Goal: Information Seeking & Learning: Learn about a topic

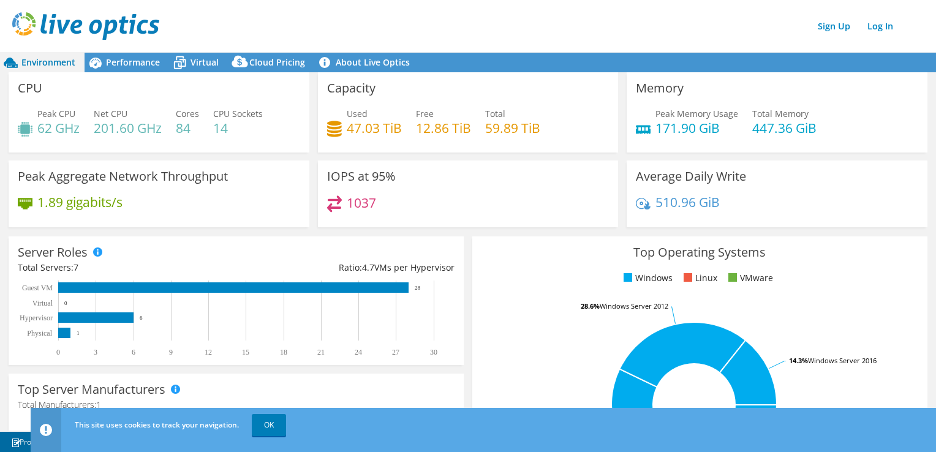
click at [884, 34] on link "Log In" at bounding box center [880, 26] width 38 height 18
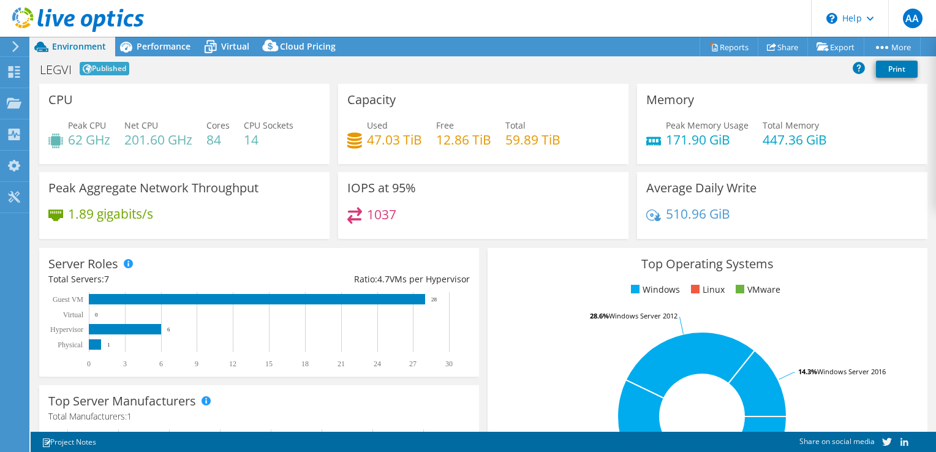
select select "USD"
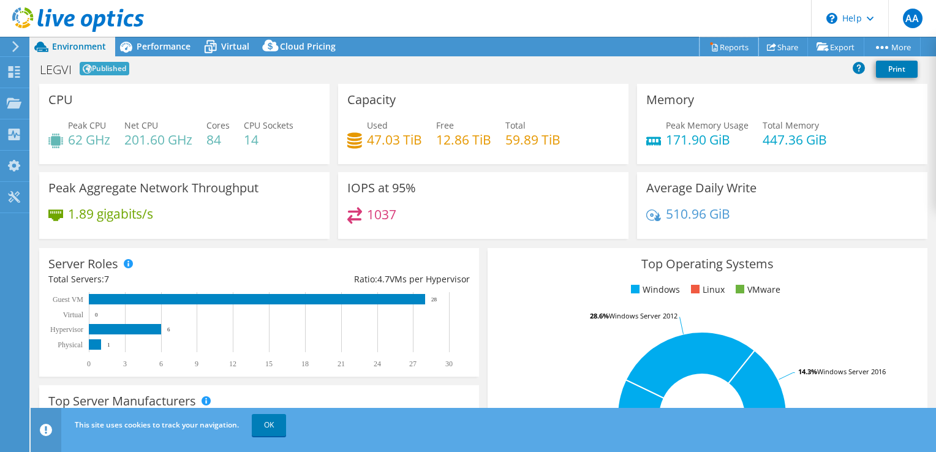
click at [734, 49] on link "Reports" at bounding box center [728, 46] width 59 height 19
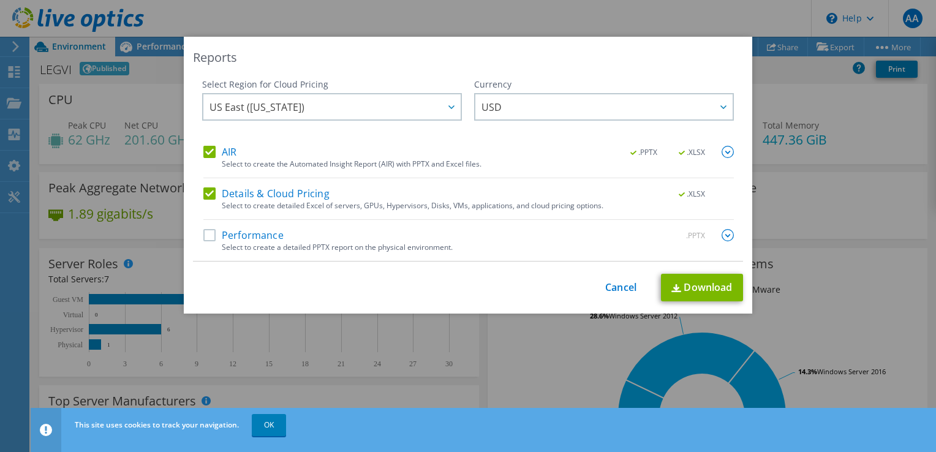
click at [206, 239] on label "Performance" at bounding box center [243, 235] width 80 height 12
click at [0, 0] on input "Performance" at bounding box center [0, 0] width 0 height 0
click at [698, 289] on link "Download" at bounding box center [702, 288] width 82 height 28
click at [528, 66] on div "Reports" at bounding box center [468, 57] width 550 height 17
click at [610, 291] on link "Cancel" at bounding box center [620, 288] width 31 height 12
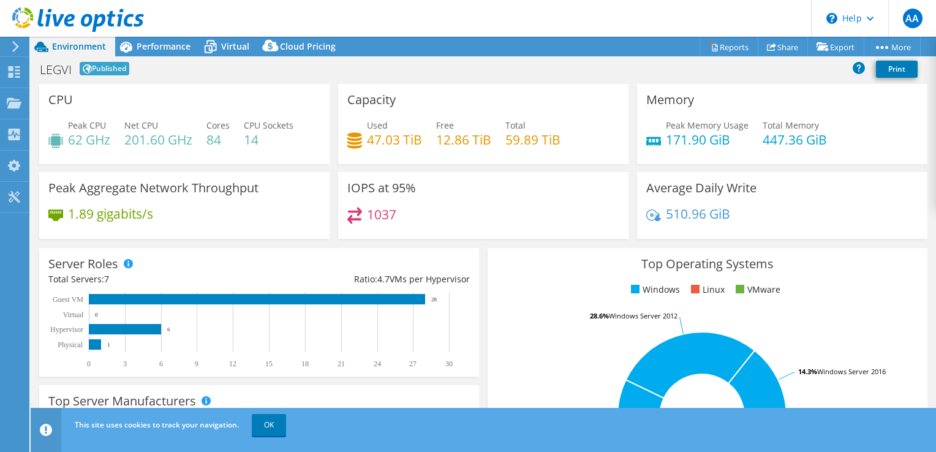
click at [173, 45] on span "Performance" at bounding box center [164, 46] width 54 height 12
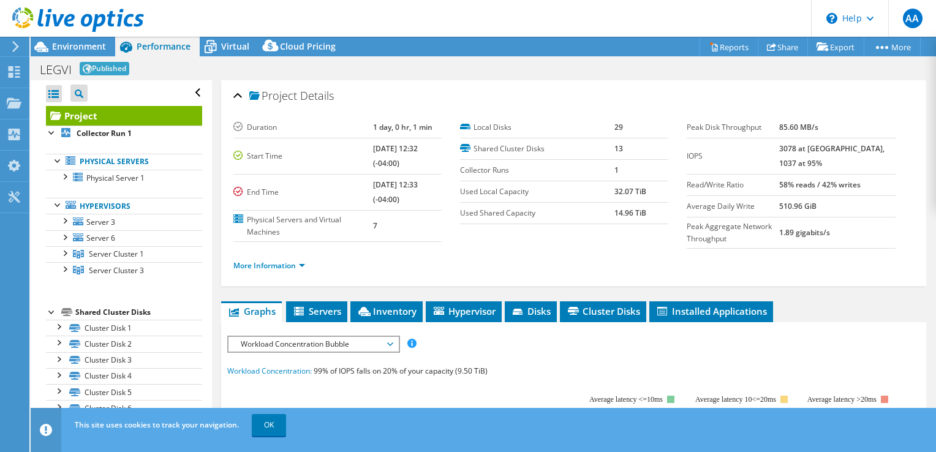
click at [247, 43] on span "Virtual" at bounding box center [235, 46] width 28 height 12
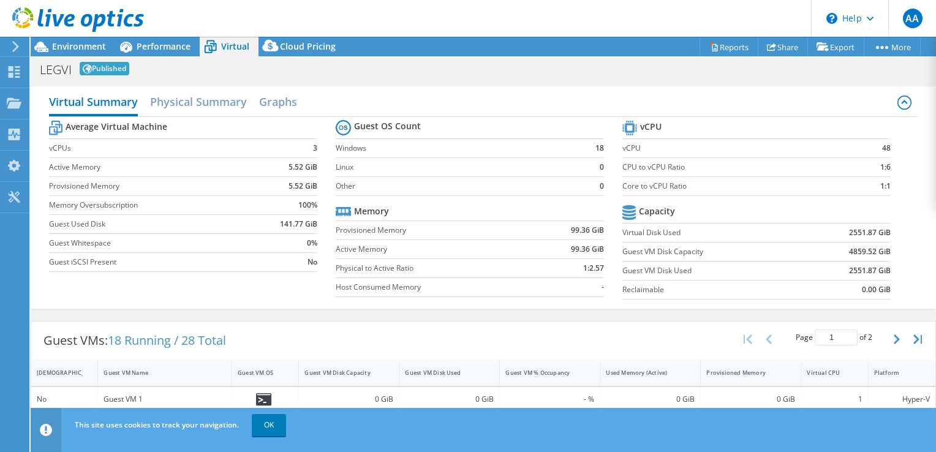
click at [293, 45] on span "Cloud Pricing" at bounding box center [308, 46] width 56 height 12
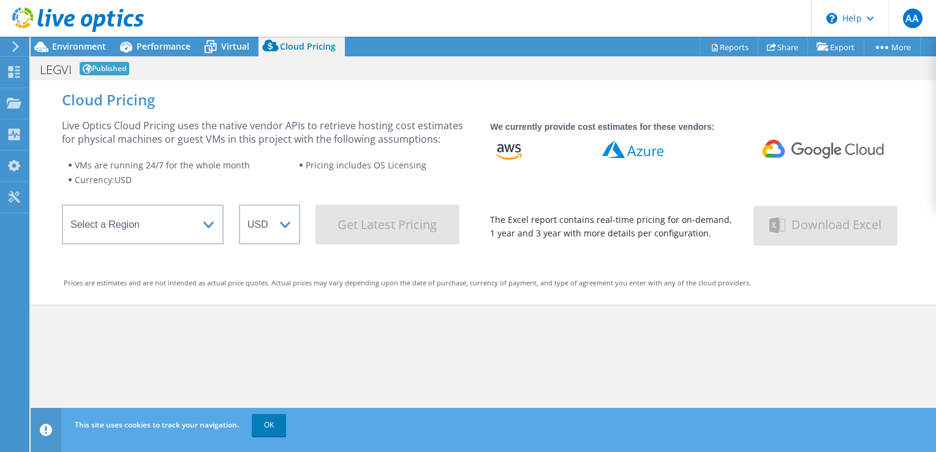
select select "USD"
click at [64, 44] on span "Environment" at bounding box center [79, 46] width 54 height 12
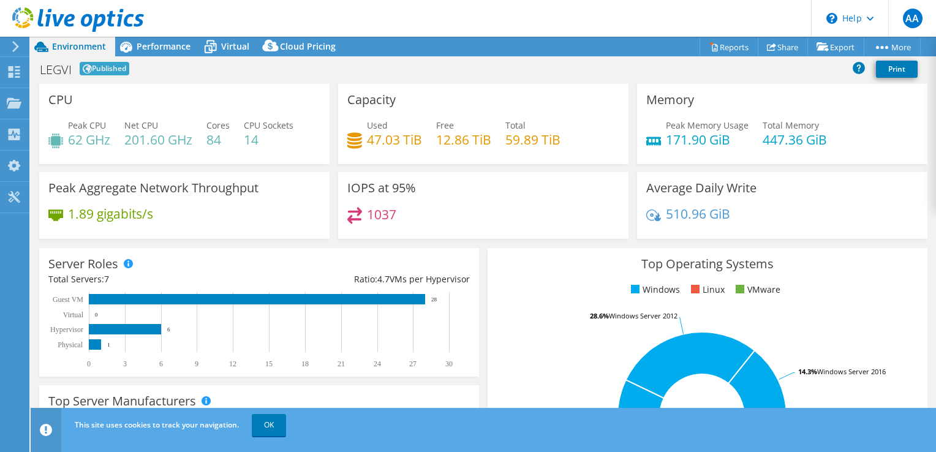
drag, startPoint x: 109, startPoint y: 159, endPoint x: 61, endPoint y: 156, distance: 47.9
click at [109, 159] on div "CPU Peak CPU 62 GHz Net CPU 201.60 GHz Cores 84 CPU Sockets 14" at bounding box center [184, 124] width 290 height 80
click at [164, 44] on span "Performance" at bounding box center [164, 46] width 54 height 12
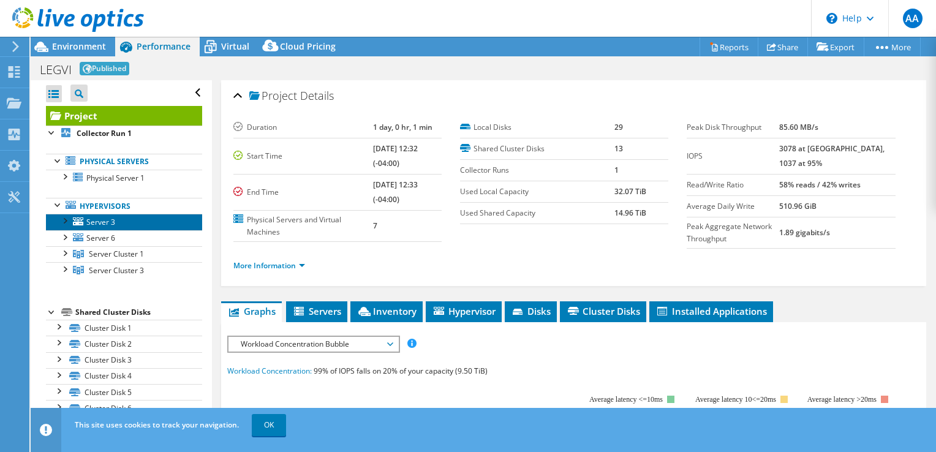
click at [113, 220] on span "Server 3" at bounding box center [100, 222] width 29 height 10
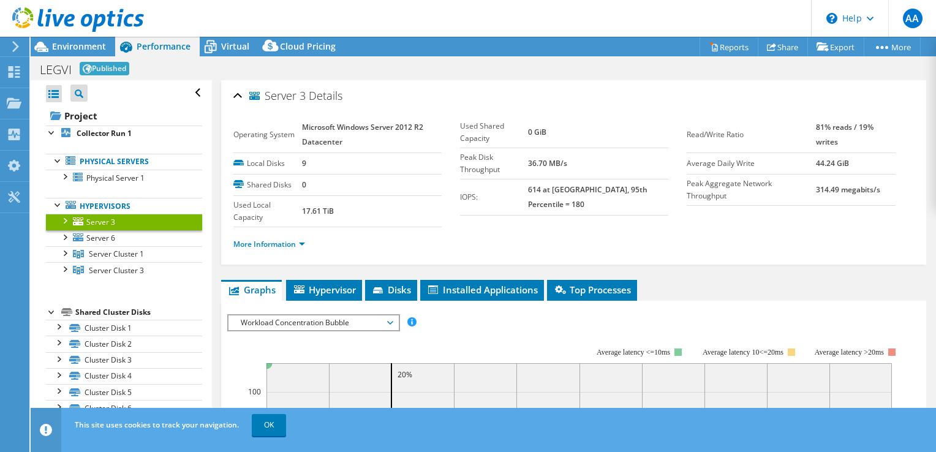
click at [56, 158] on div at bounding box center [58, 160] width 12 height 12
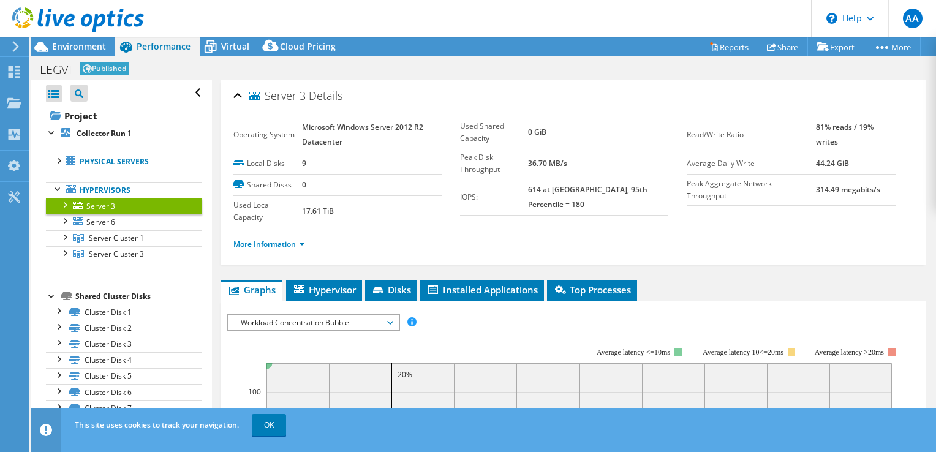
click at [56, 158] on div at bounding box center [58, 160] width 12 height 12
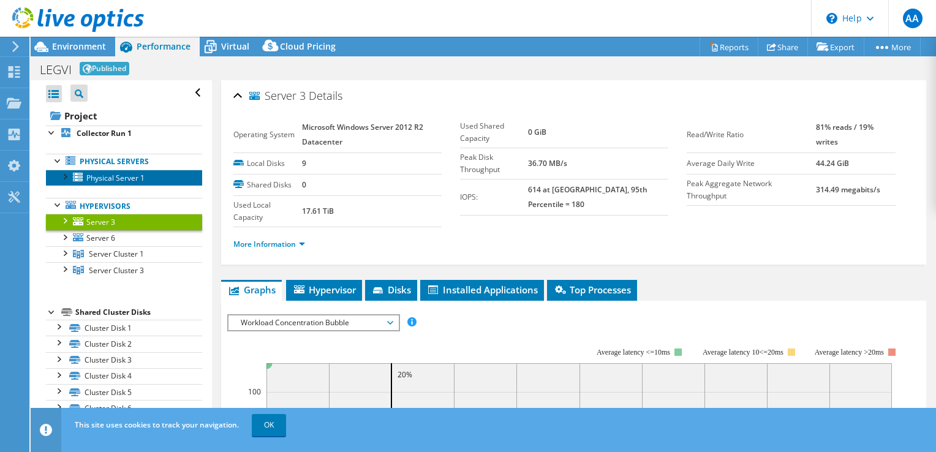
click at [112, 181] on span "Physical Server 1" at bounding box center [115, 178] width 58 height 10
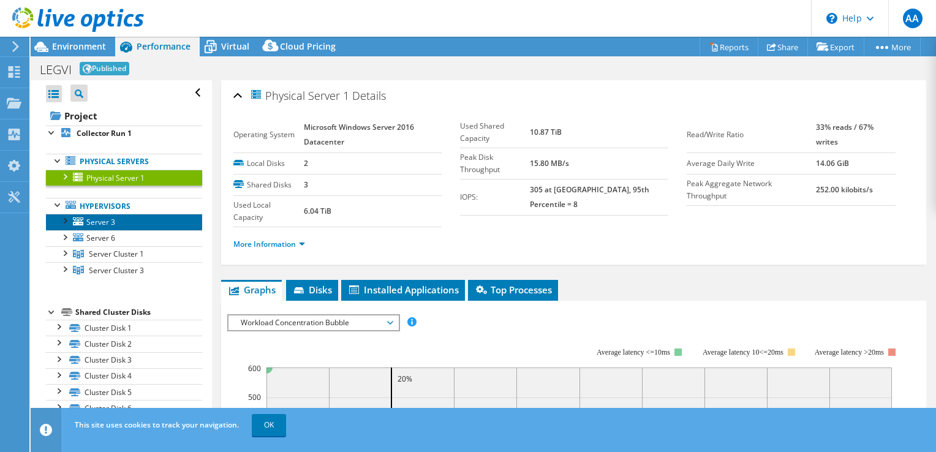
click at [110, 224] on span "Server 3" at bounding box center [100, 222] width 29 height 10
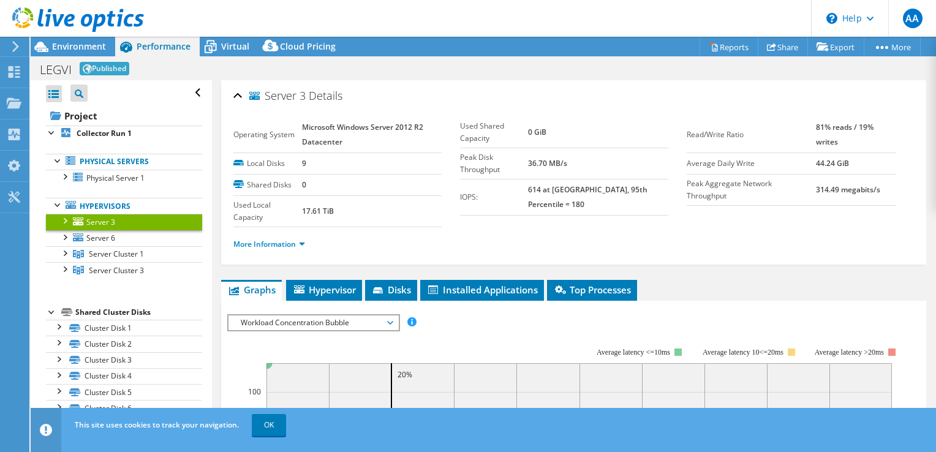
click at [87, 247] on link "Server Cluster 1" at bounding box center [124, 254] width 156 height 16
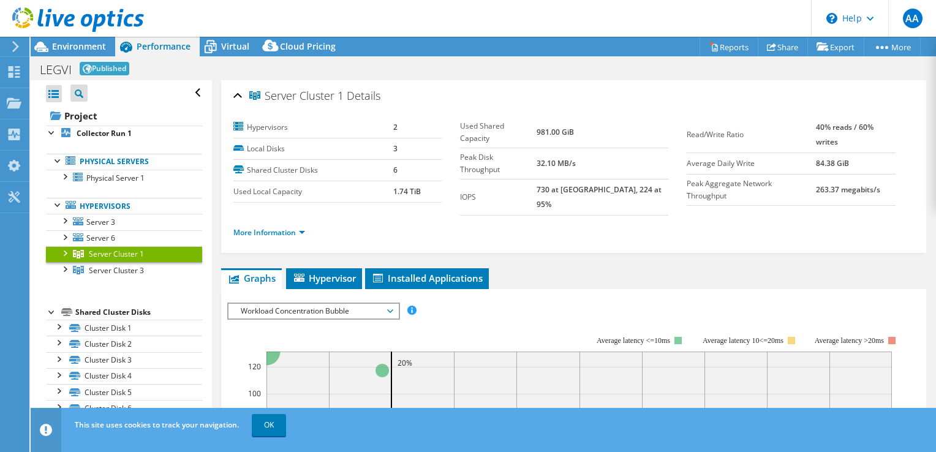
click at [81, 45] on span "Environment" at bounding box center [79, 46] width 54 height 12
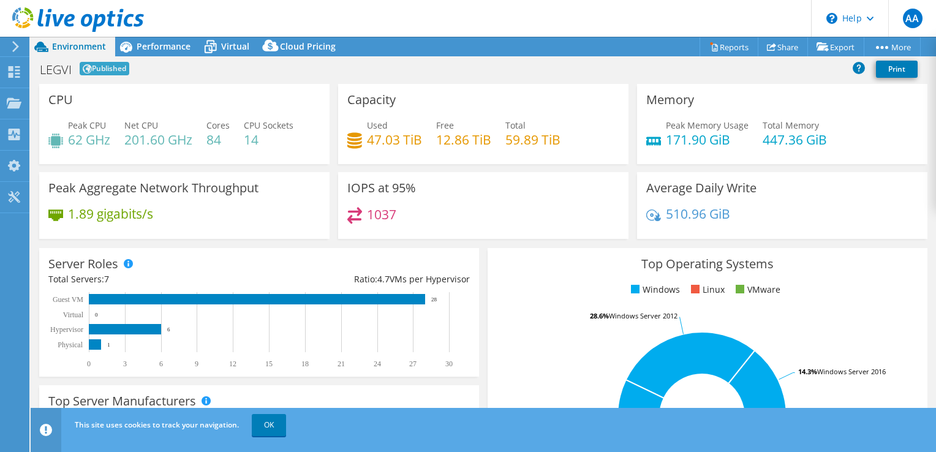
click at [165, 51] on span "Performance" at bounding box center [164, 46] width 54 height 12
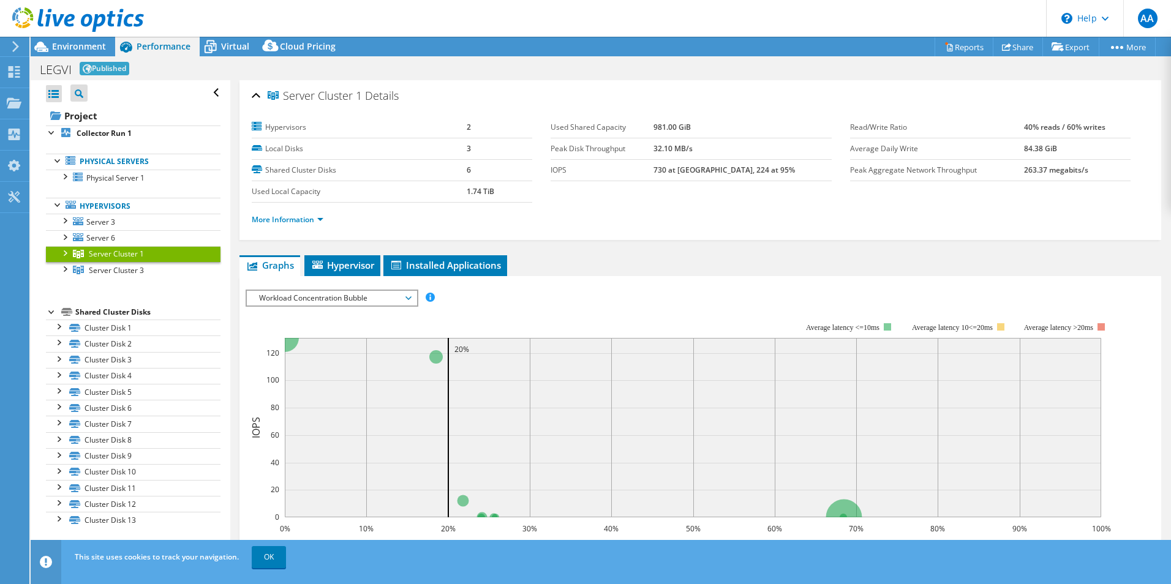
click at [51, 132] on div at bounding box center [52, 132] width 12 height 12
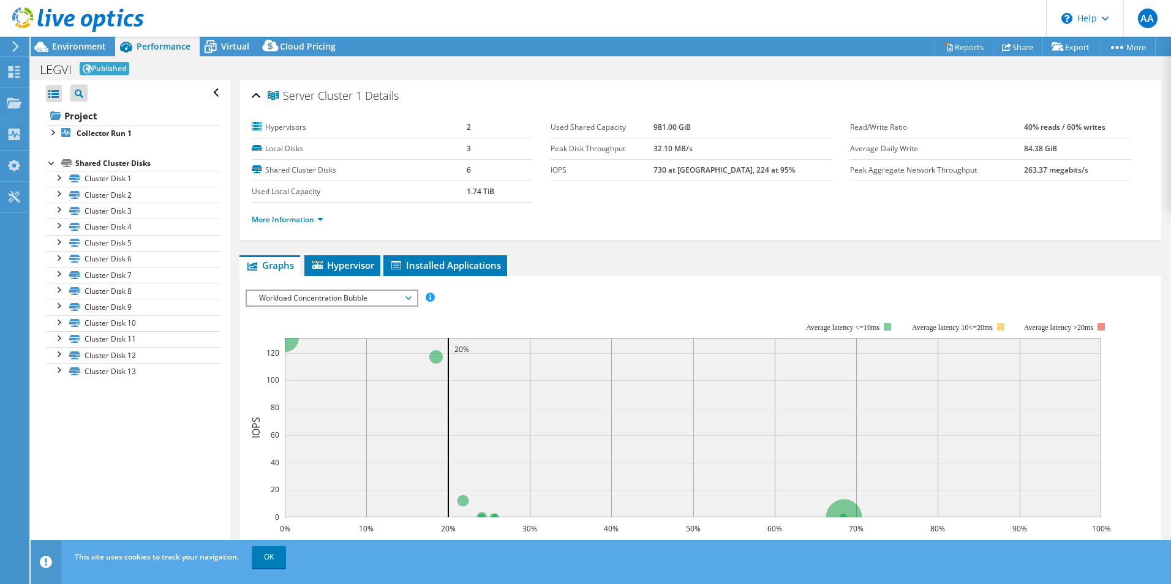
click at [50, 128] on div at bounding box center [52, 132] width 12 height 12
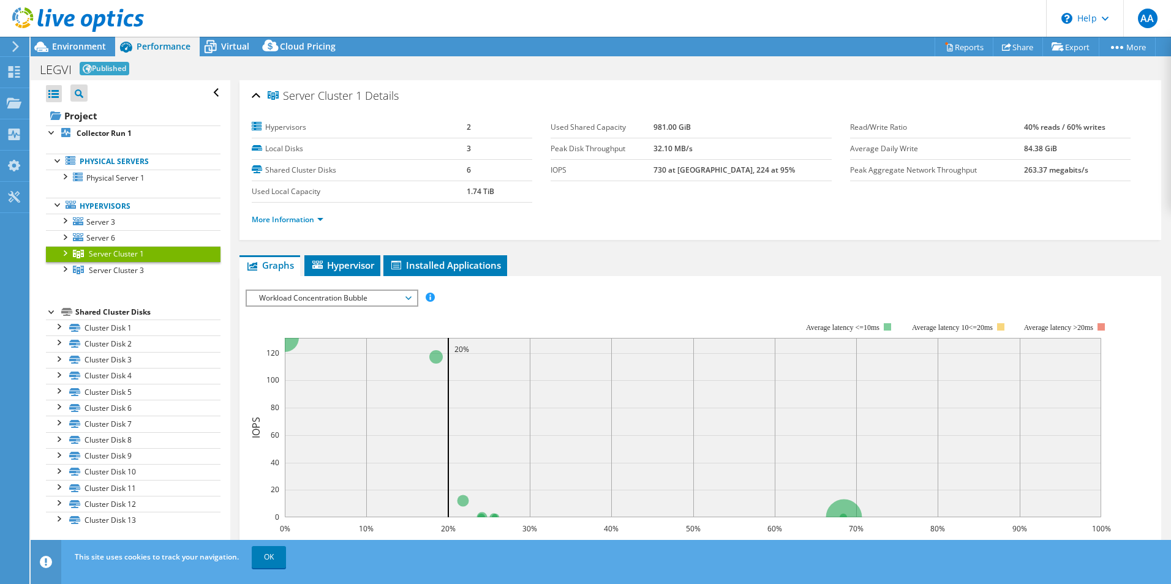
click at [132, 164] on link "Physical Servers" at bounding box center [133, 162] width 175 height 16
click at [97, 206] on link "Hypervisors" at bounding box center [133, 206] width 175 height 16
click at [130, 276] on link "Server Cluster 3" at bounding box center [133, 270] width 175 height 16
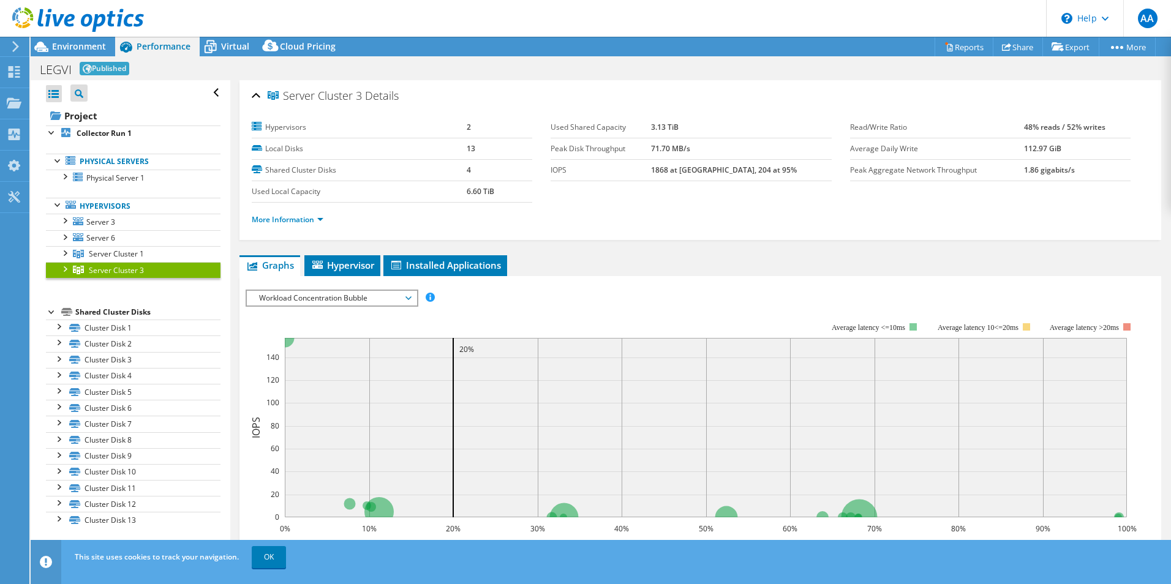
click at [239, 52] on div "Virtual" at bounding box center [229, 47] width 59 height 20
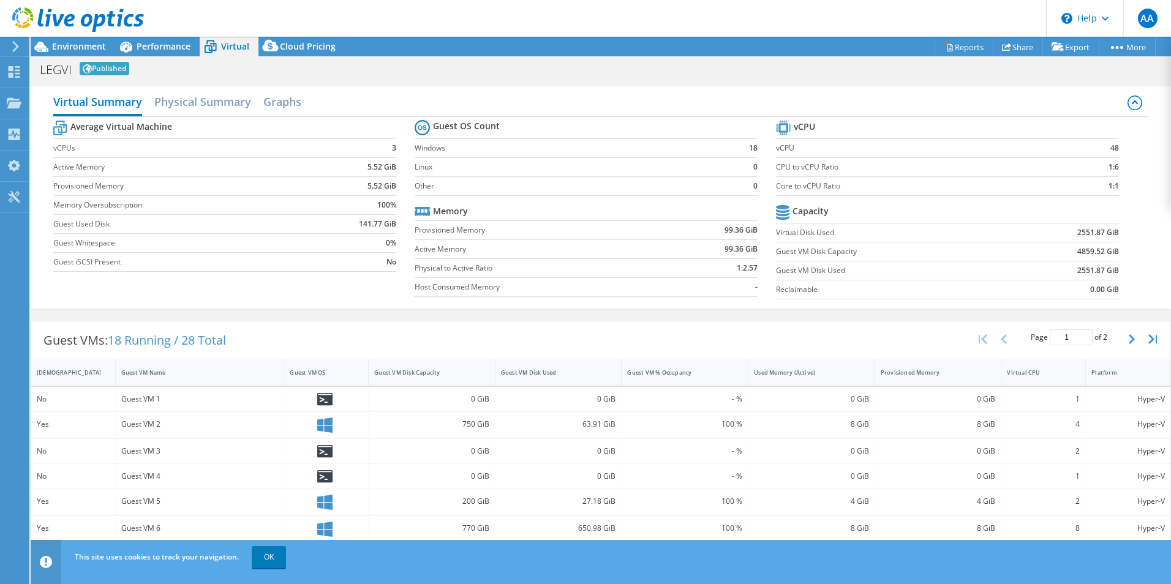
click at [225, 102] on h2 "Physical Summary" at bounding box center [202, 101] width 97 height 24
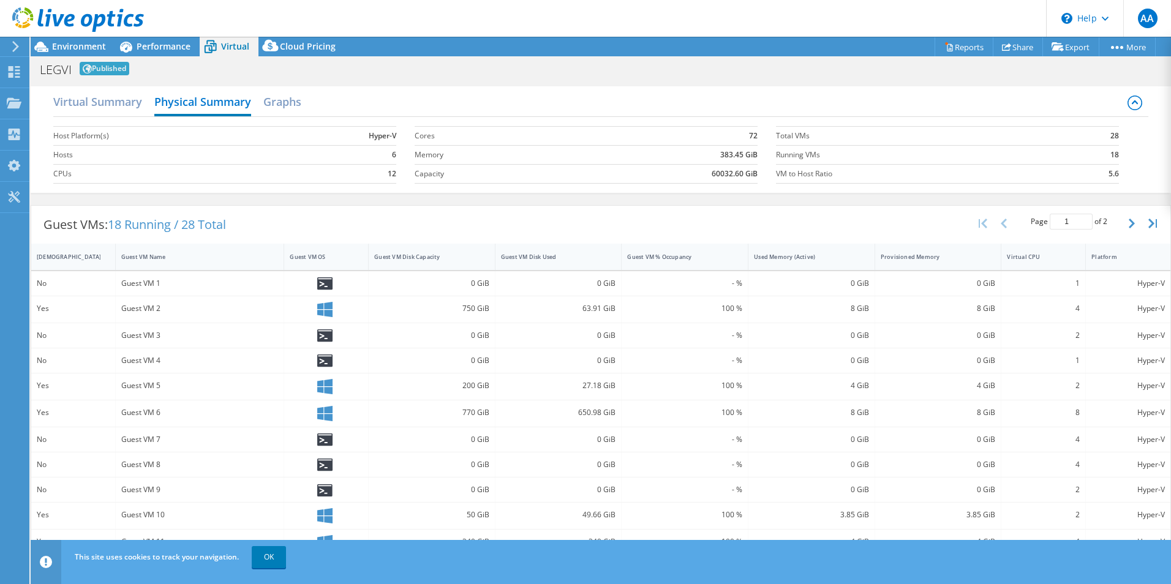
click at [321, 284] on icon at bounding box center [324, 283] width 15 height 13
click at [152, 58] on div "LEGVI Published Print" at bounding box center [601, 69] width 1140 height 23
click at [299, 42] on span "Cloud Pricing" at bounding box center [308, 46] width 56 height 12
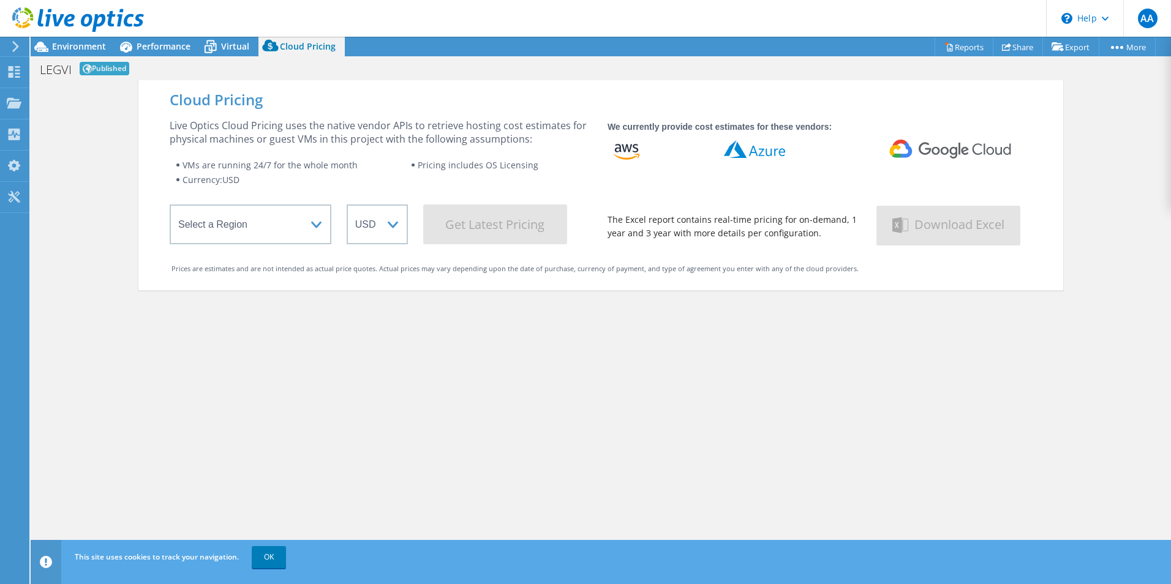
click at [89, 49] on span "Environment" at bounding box center [79, 46] width 54 height 12
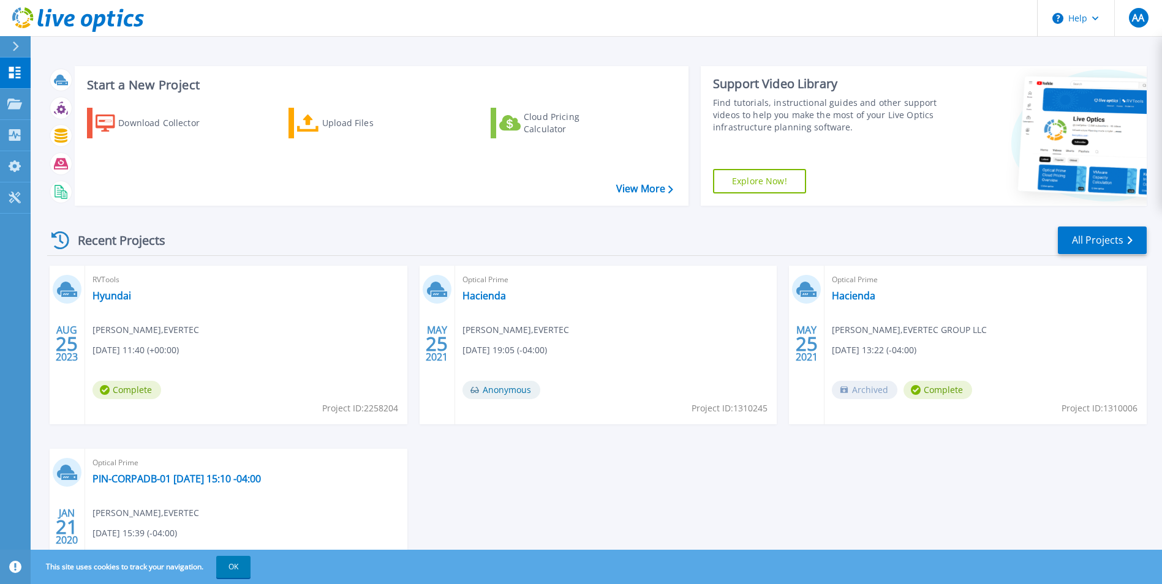
click at [17, 42] on icon at bounding box center [15, 47] width 7 height 10
click at [293, 18] on header "Help AA End User Angel Aragunde angel.aragunde@evertecinc.com EVERTEC My Profil…" at bounding box center [581, 18] width 1162 height 37
click at [307, 132] on icon at bounding box center [308, 124] width 22 height 18
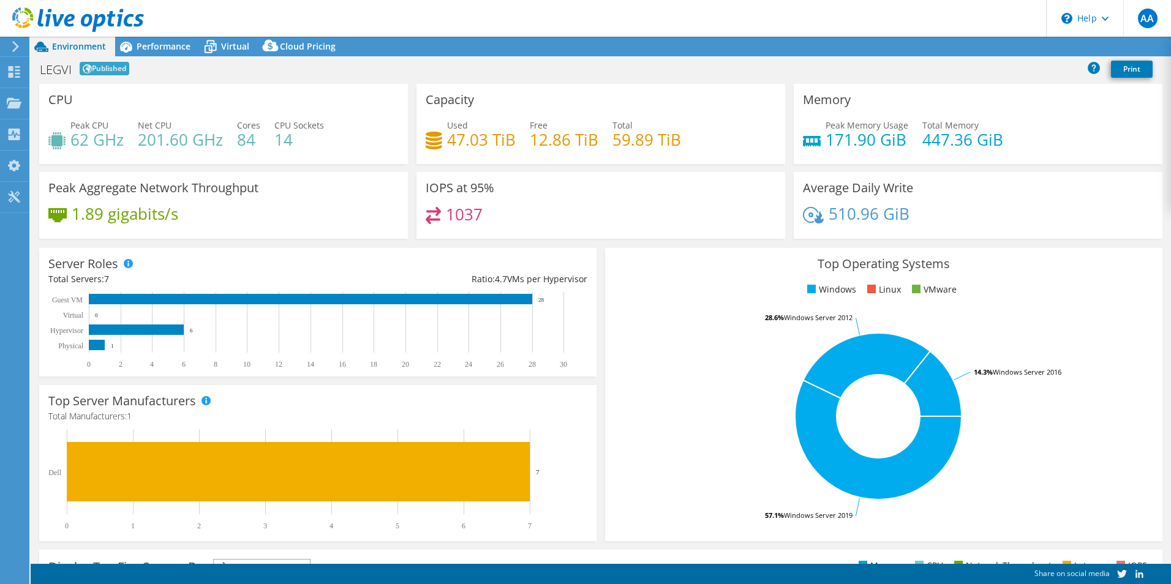
select select "SelectRegion"
select select "USD"
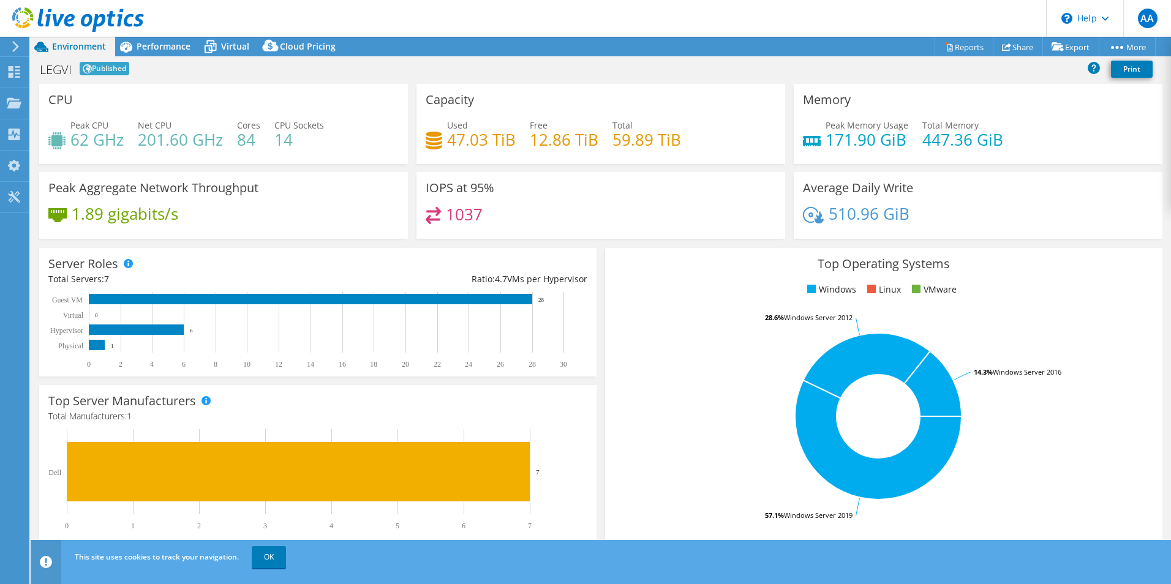
click at [154, 48] on span "Performance" at bounding box center [164, 46] width 54 height 12
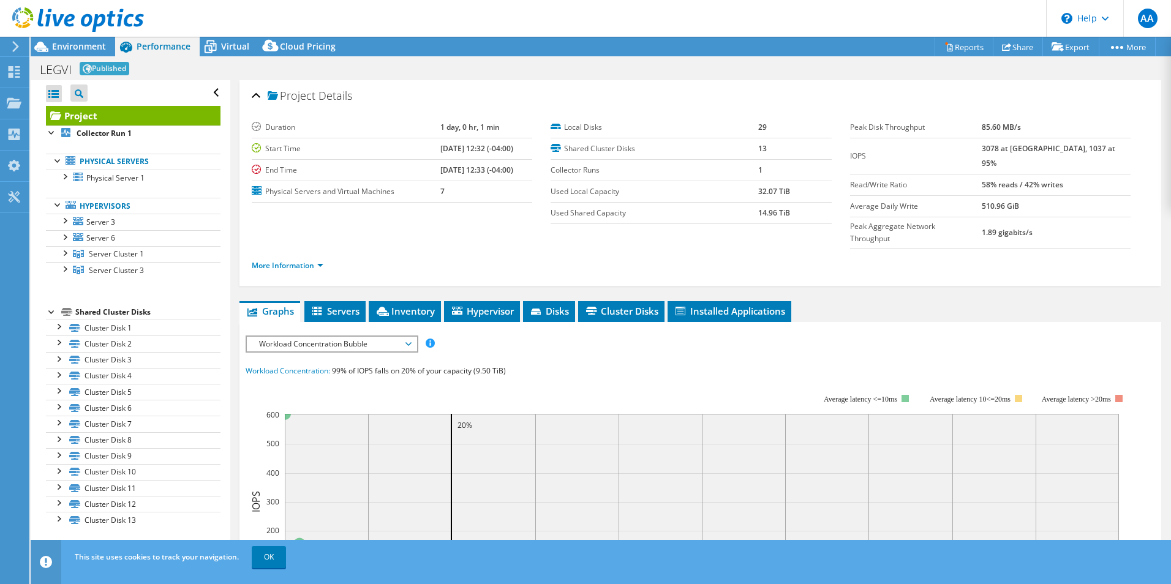
click at [56, 132] on div at bounding box center [52, 132] width 12 height 12
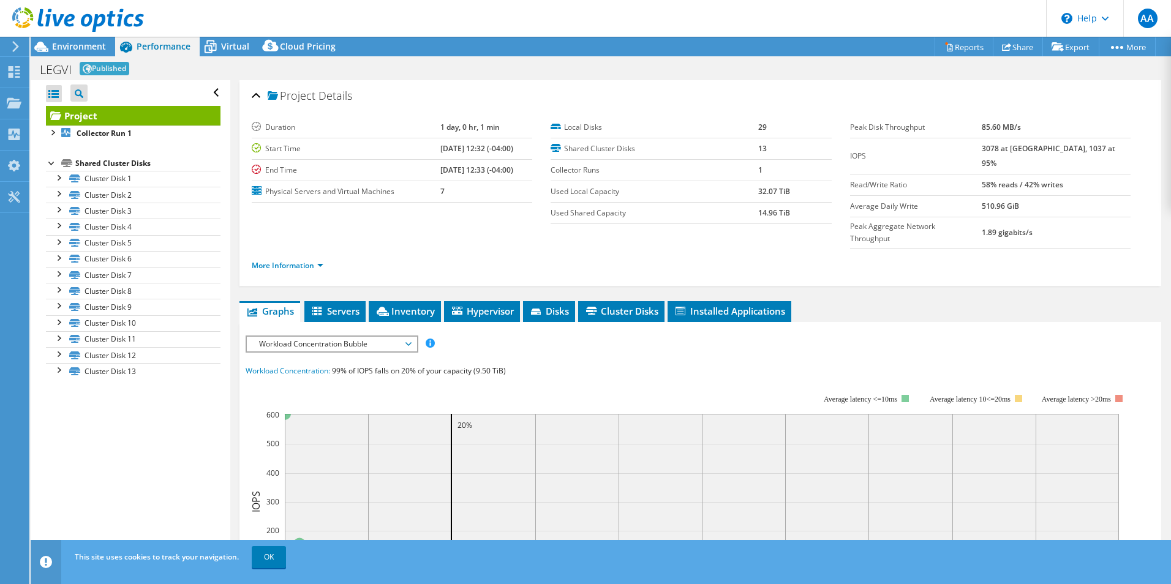
click at [53, 136] on div at bounding box center [52, 132] width 12 height 12
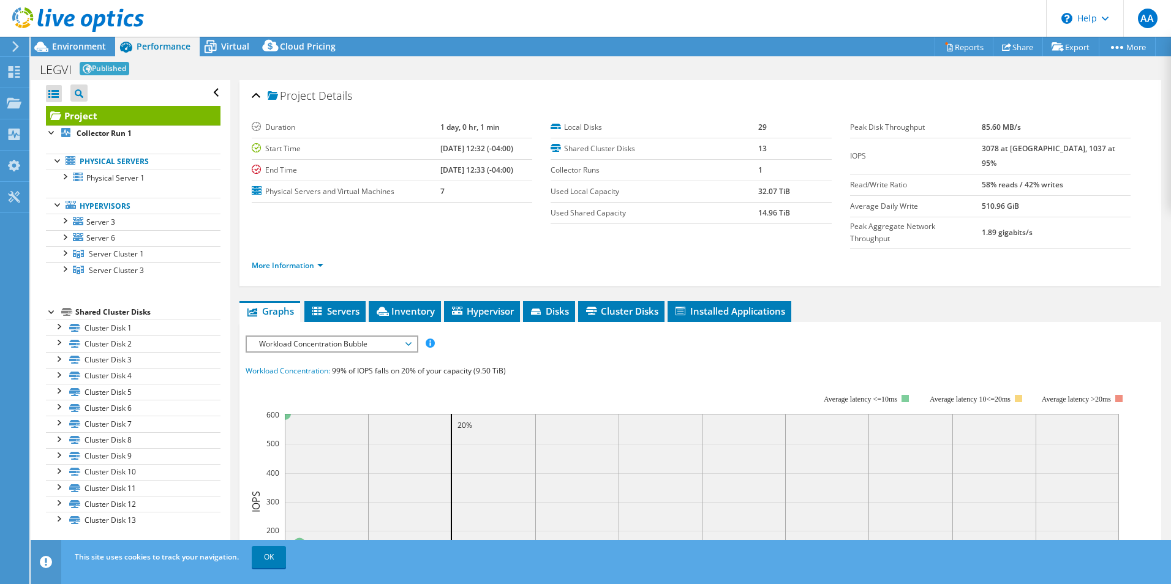
click at [122, 160] on link "Physical Servers" at bounding box center [133, 162] width 175 height 16
click at [115, 188] on ul "Physical Servers Physical Server 1 Disk 1 Disk 2" at bounding box center [133, 215] width 175 height 149
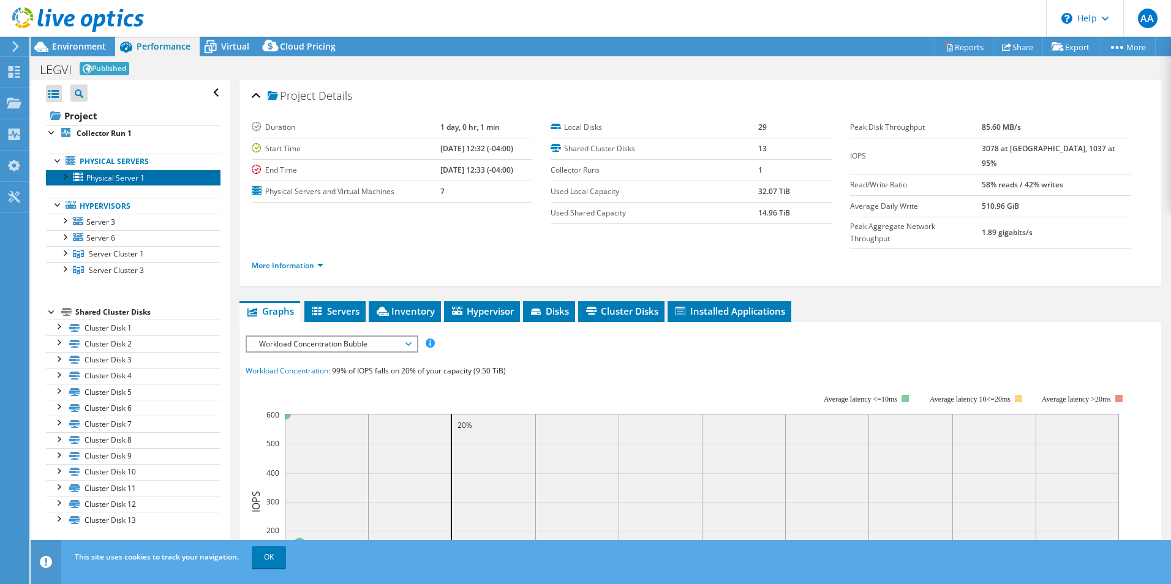
click at [118, 184] on link "Physical Server 1" at bounding box center [133, 178] width 175 height 16
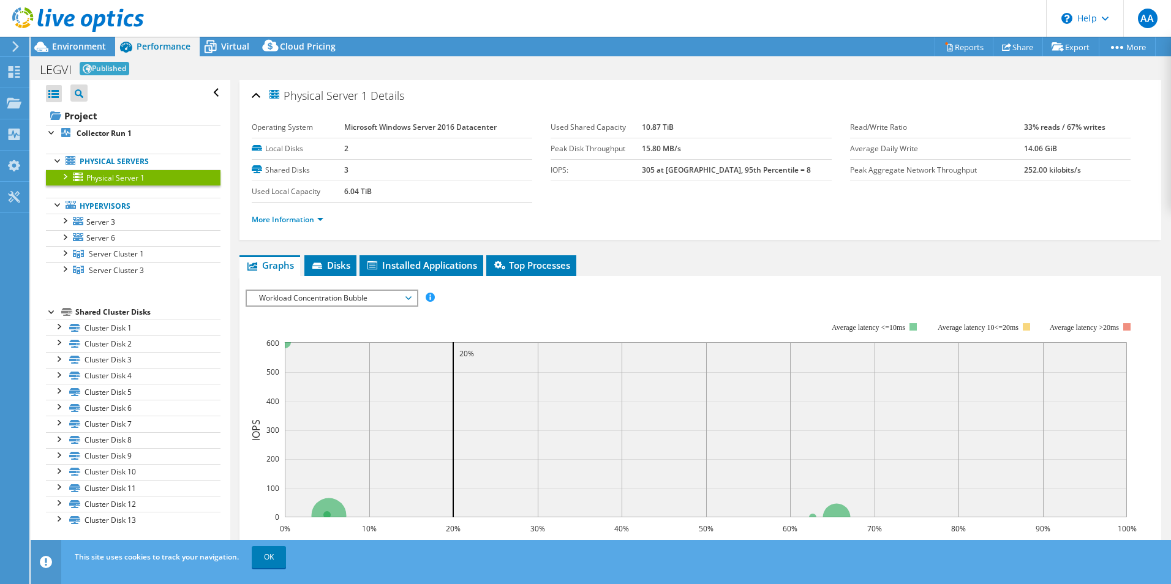
click at [336, 267] on span "Disks" at bounding box center [330, 265] width 40 height 12
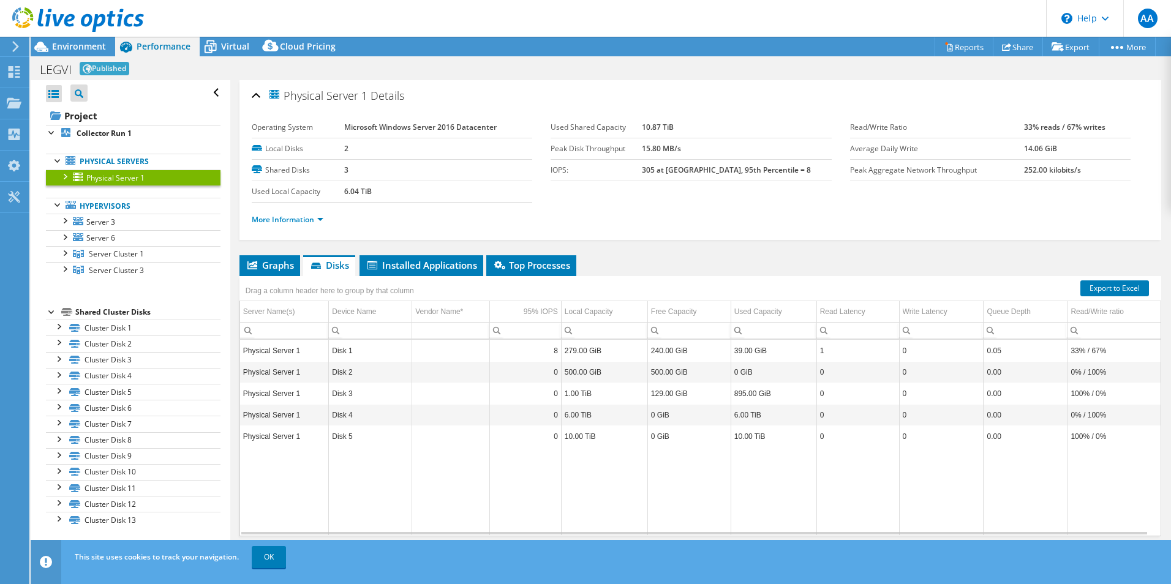
click at [435, 268] on span "Installed Applications" at bounding box center [421, 265] width 111 height 12
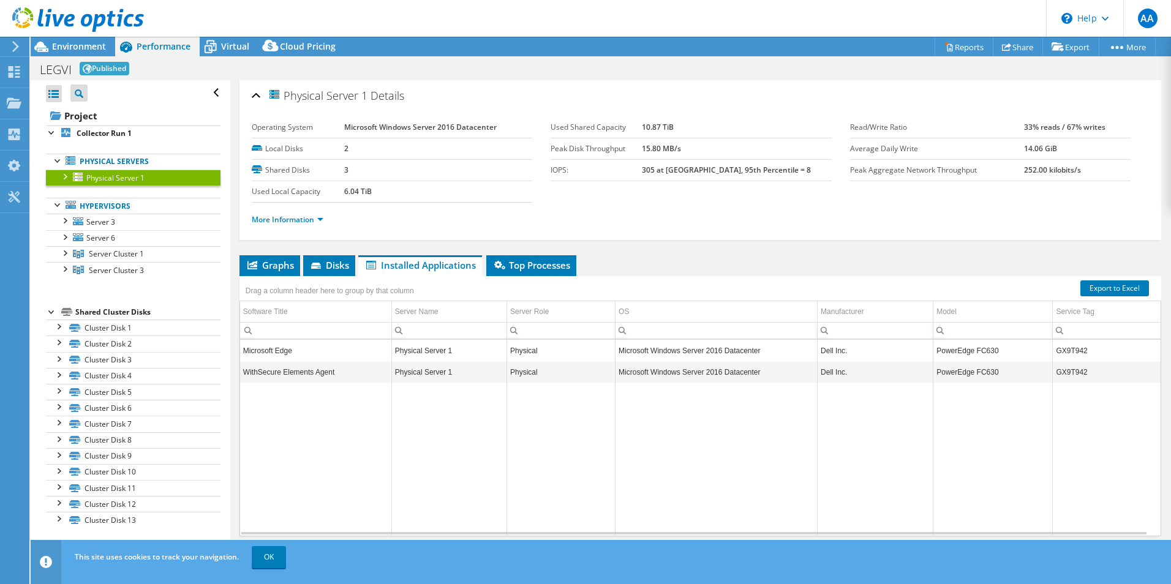
click at [568, 263] on span "Top Processes" at bounding box center [531, 265] width 78 height 12
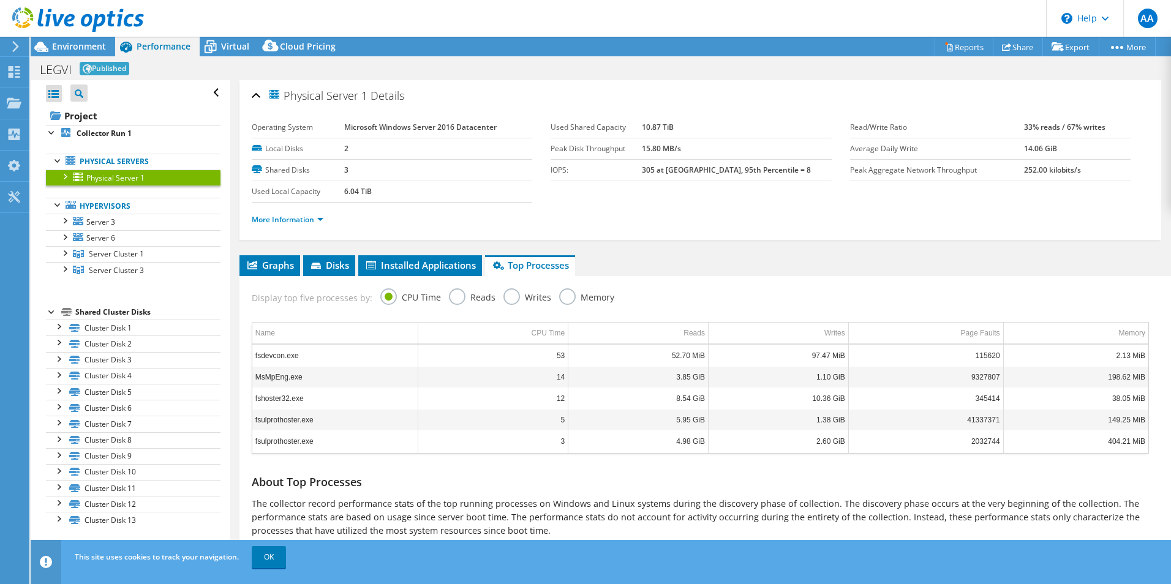
click at [134, 200] on link "Hypervisors" at bounding box center [133, 206] width 175 height 16
click at [94, 225] on span "Server 3" at bounding box center [100, 222] width 29 height 10
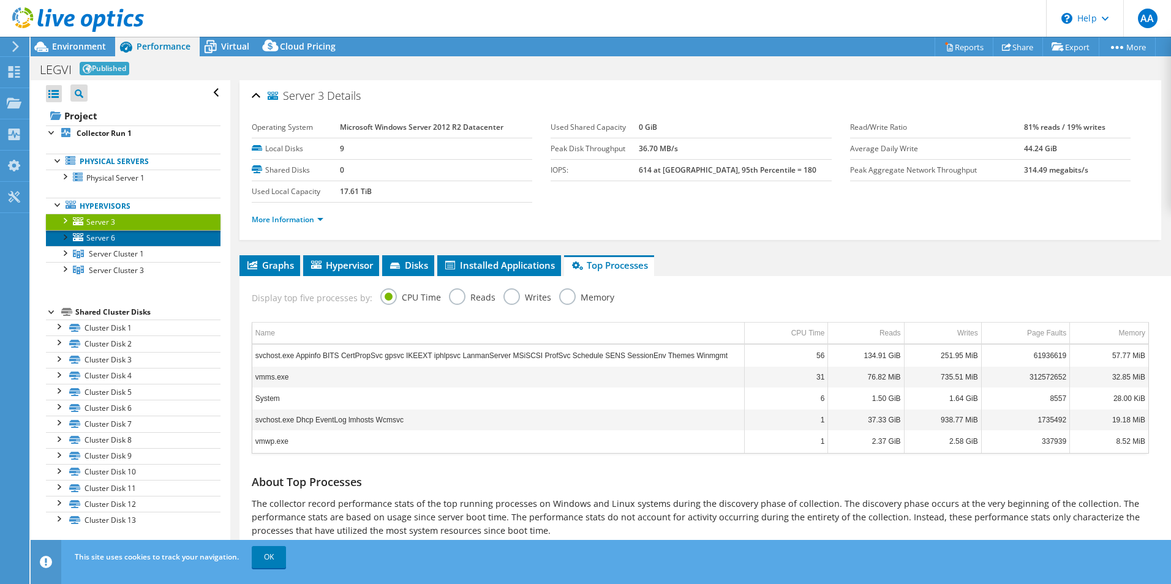
click at [111, 238] on span "Server 6" at bounding box center [100, 238] width 29 height 10
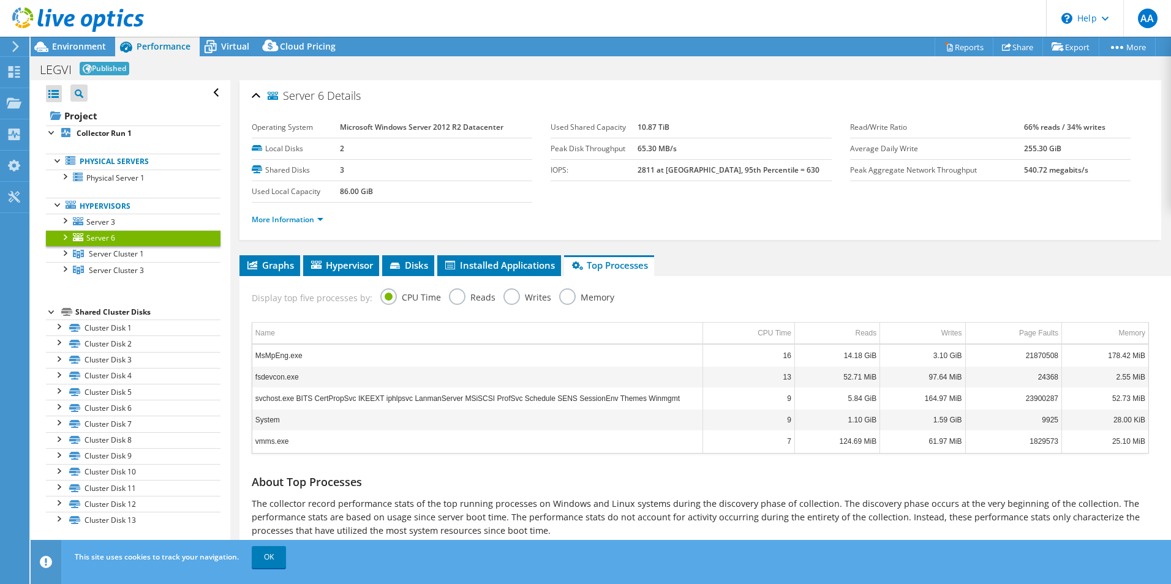
click at [288, 261] on span "Graphs" at bounding box center [270, 265] width 48 height 12
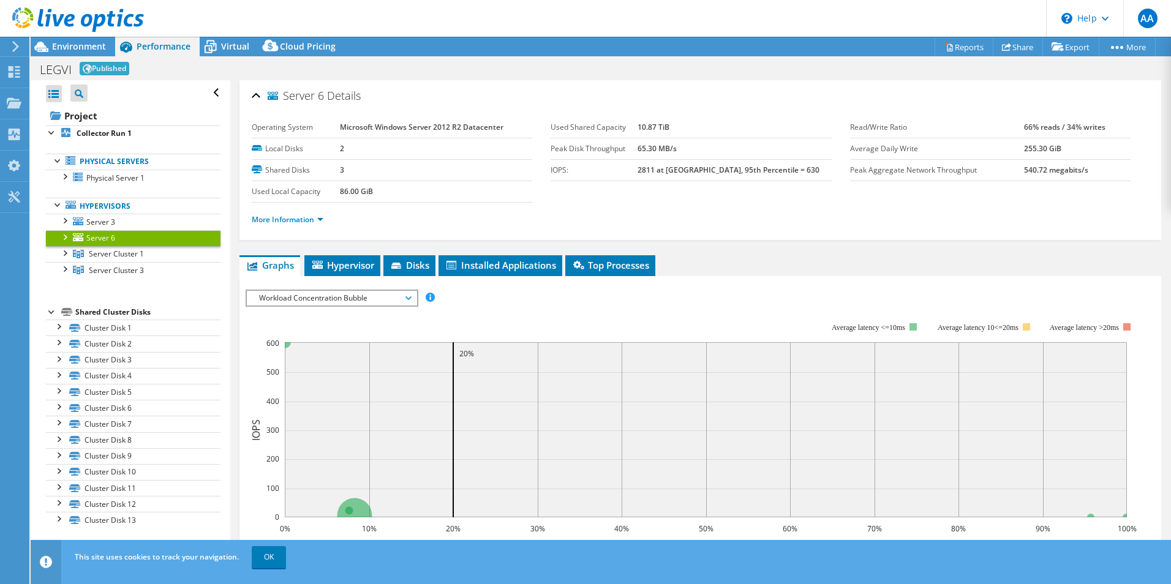
click at [351, 258] on li "Hypervisor" at bounding box center [342, 265] width 76 height 21
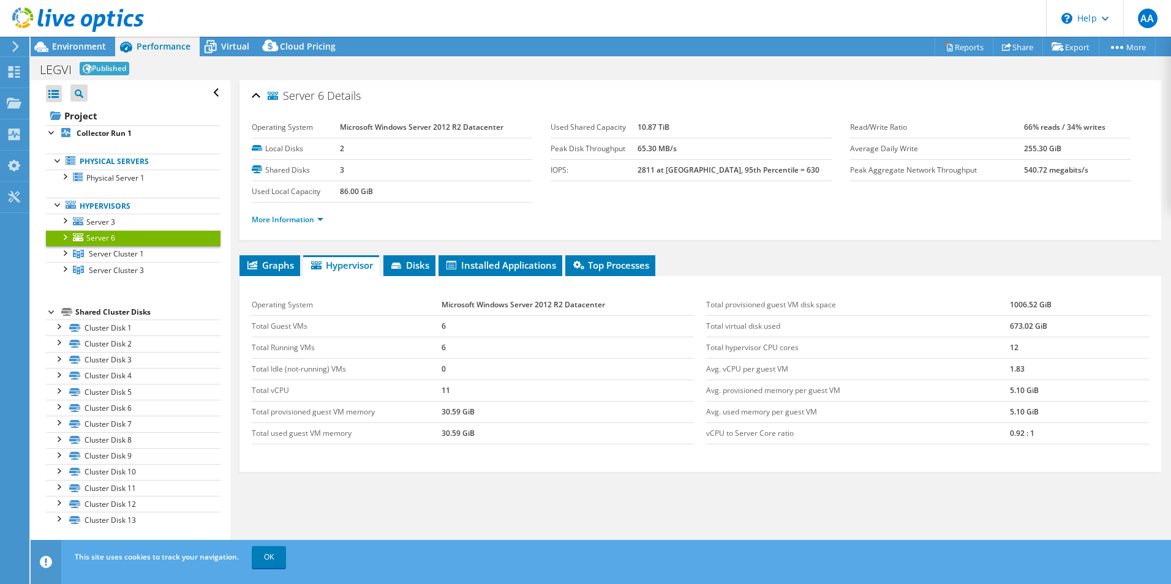
click at [419, 261] on span "Disks" at bounding box center [409, 265] width 40 height 12
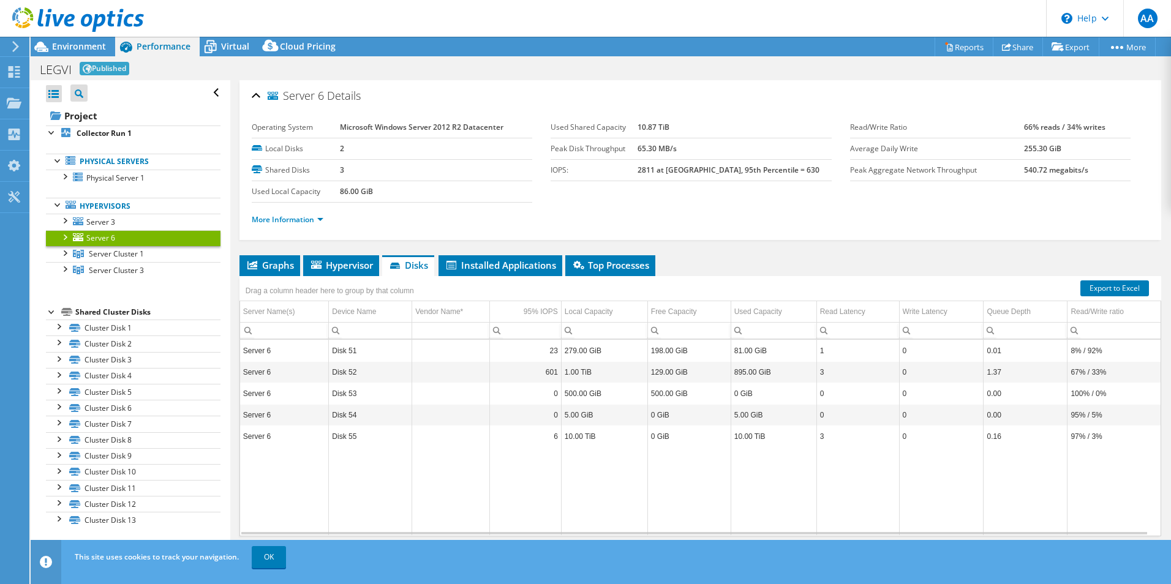
click at [520, 259] on span "Installed Applications" at bounding box center [500, 265] width 111 height 12
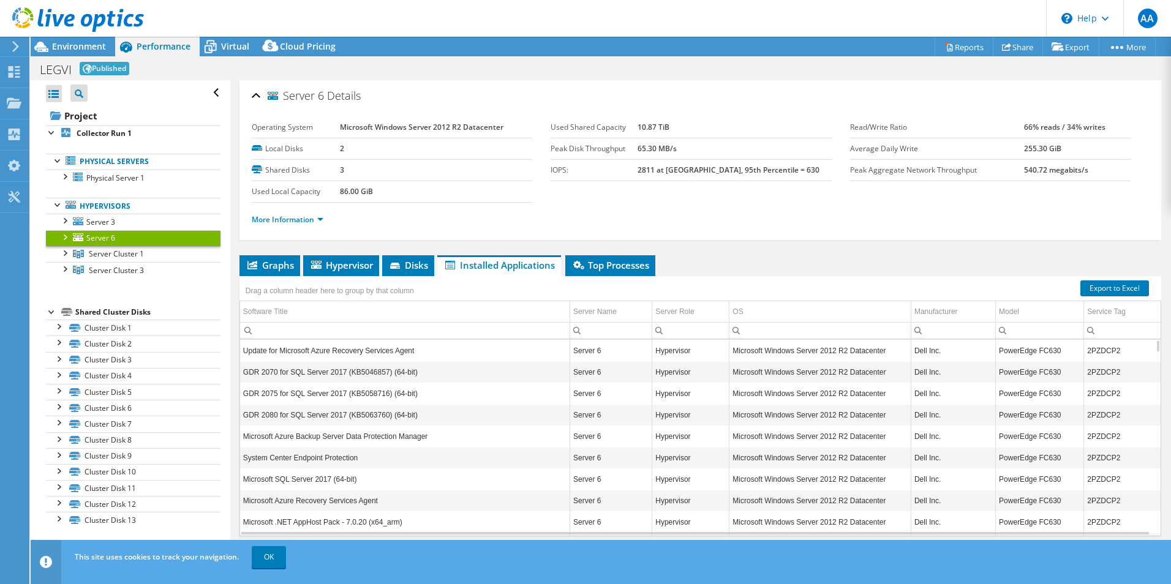
click at [123, 250] on span "Server Cluster 1" at bounding box center [116, 254] width 55 height 10
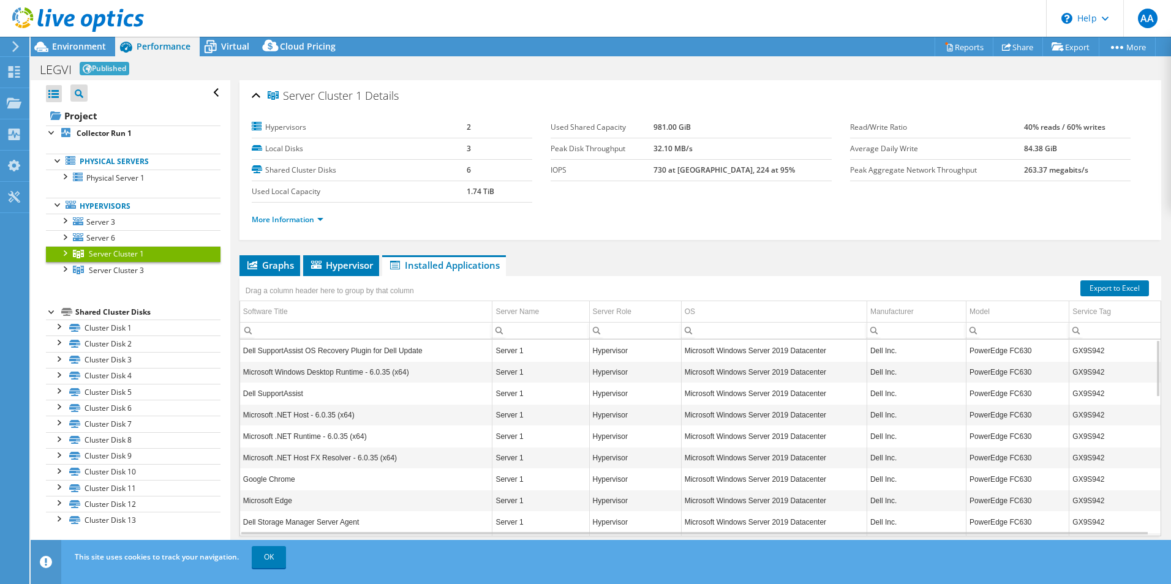
click at [65, 255] on div at bounding box center [64, 252] width 12 height 12
click at [67, 217] on div at bounding box center [64, 220] width 12 height 12
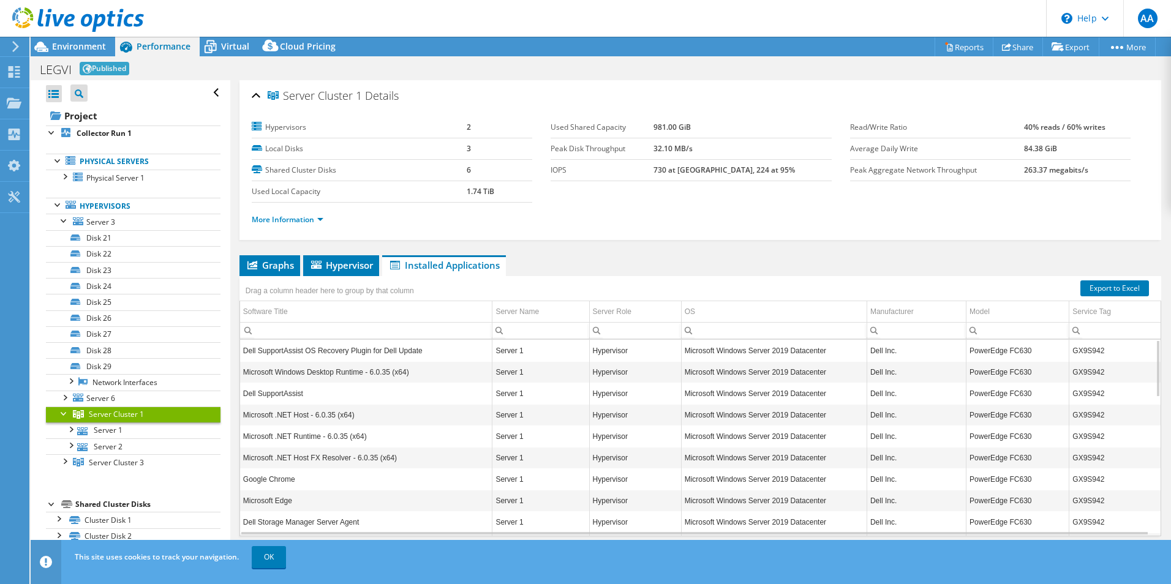
click at [279, 261] on span "Graphs" at bounding box center [270, 265] width 48 height 12
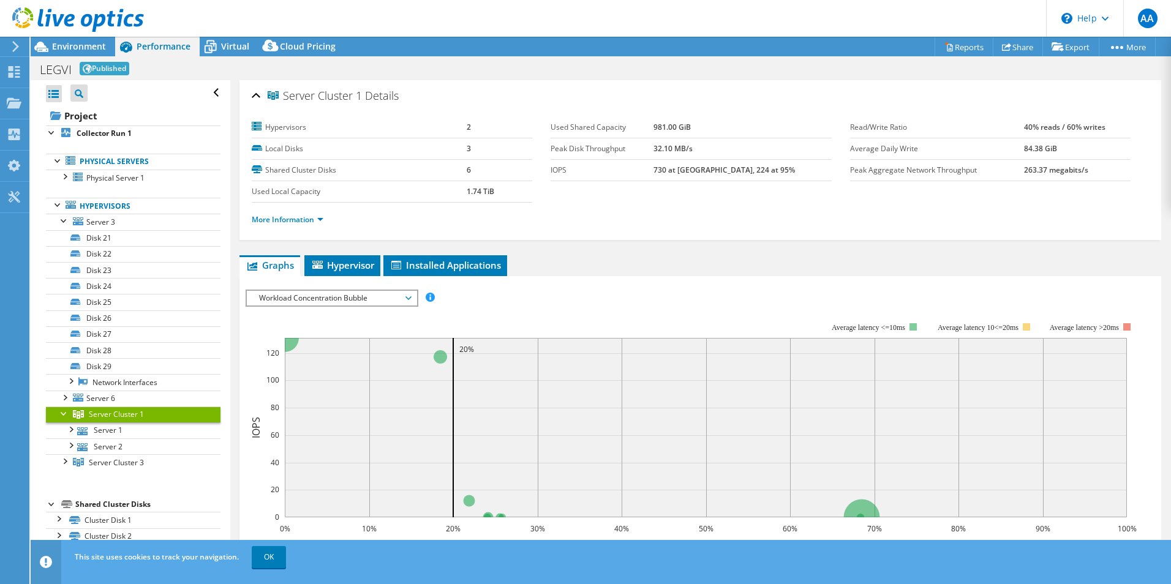
click at [349, 268] on span "Hypervisor" at bounding box center [342, 265] width 64 height 12
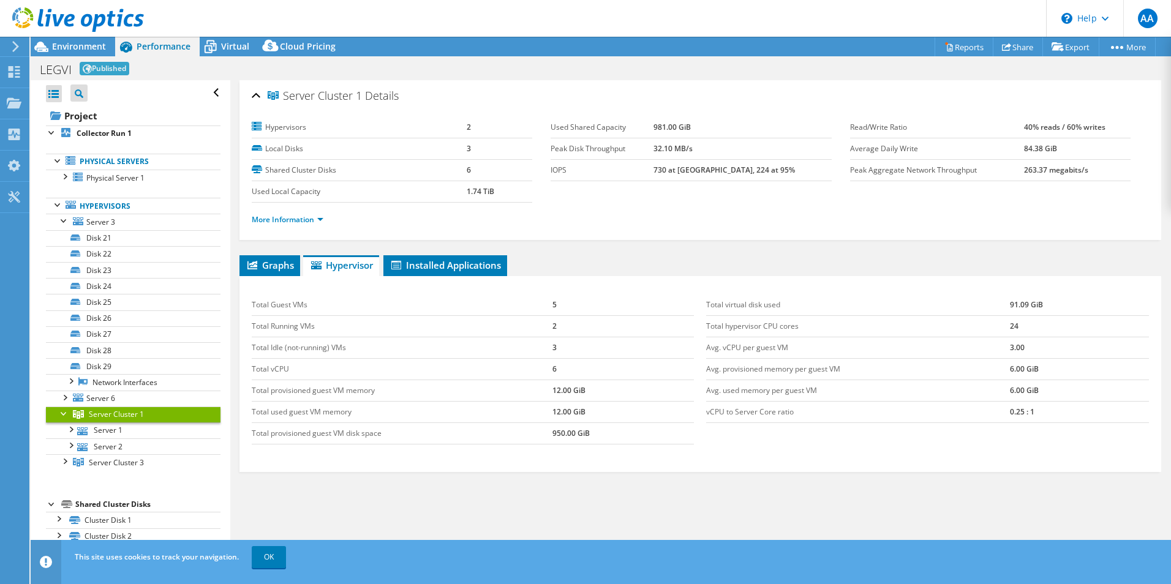
click at [93, 206] on link "Hypervisors" at bounding box center [133, 206] width 175 height 16
click at [122, 219] on link "Server 3" at bounding box center [133, 222] width 175 height 16
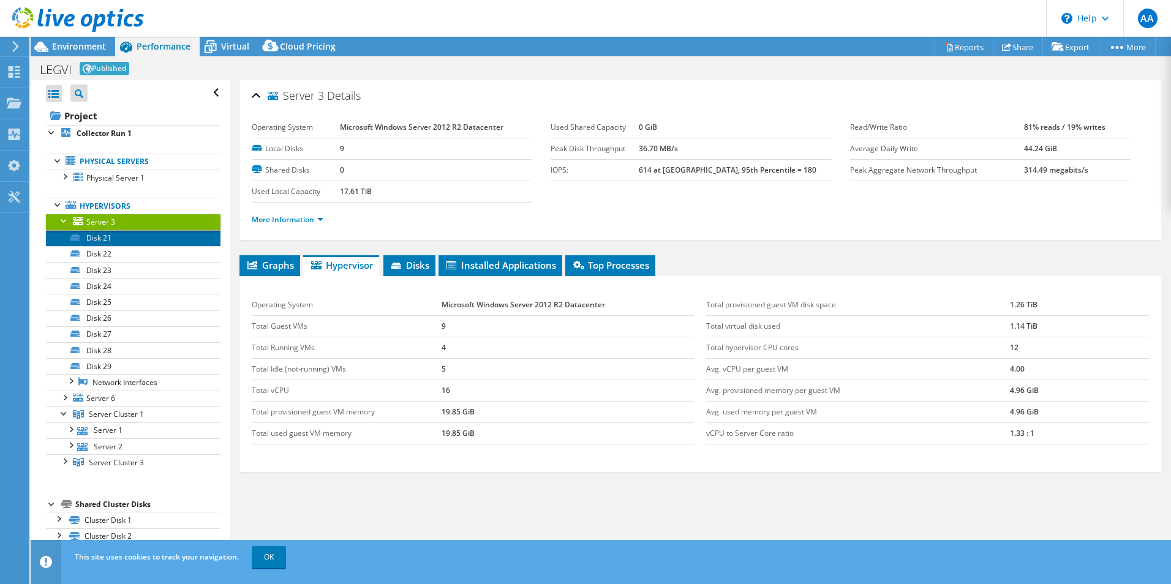
click at [121, 235] on link "Disk 21" at bounding box center [133, 238] width 175 height 16
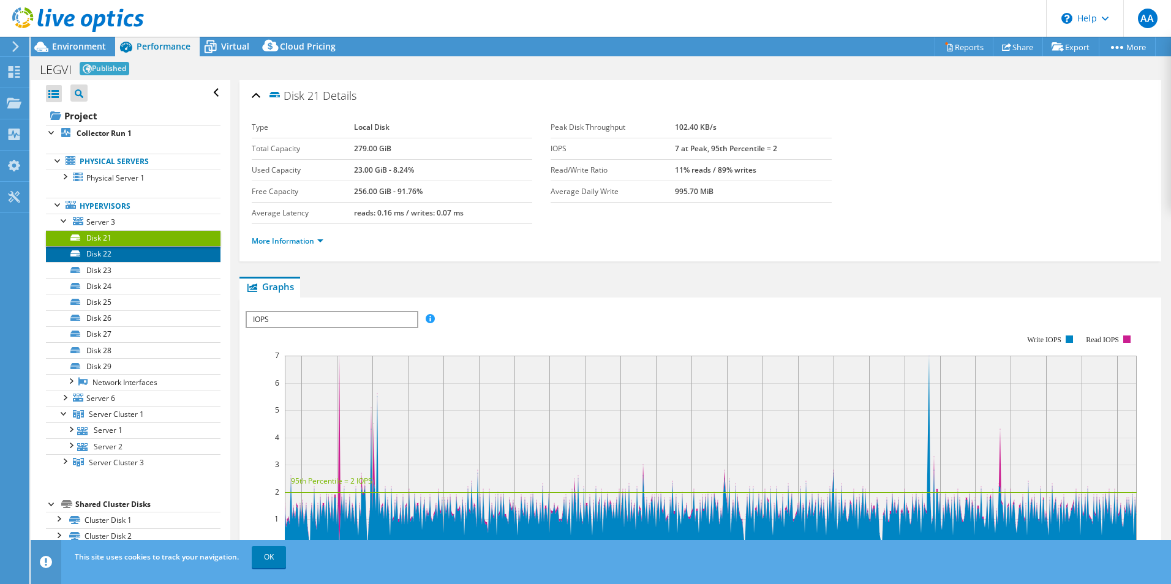
click at [121, 256] on link "Disk 22" at bounding box center [133, 254] width 175 height 16
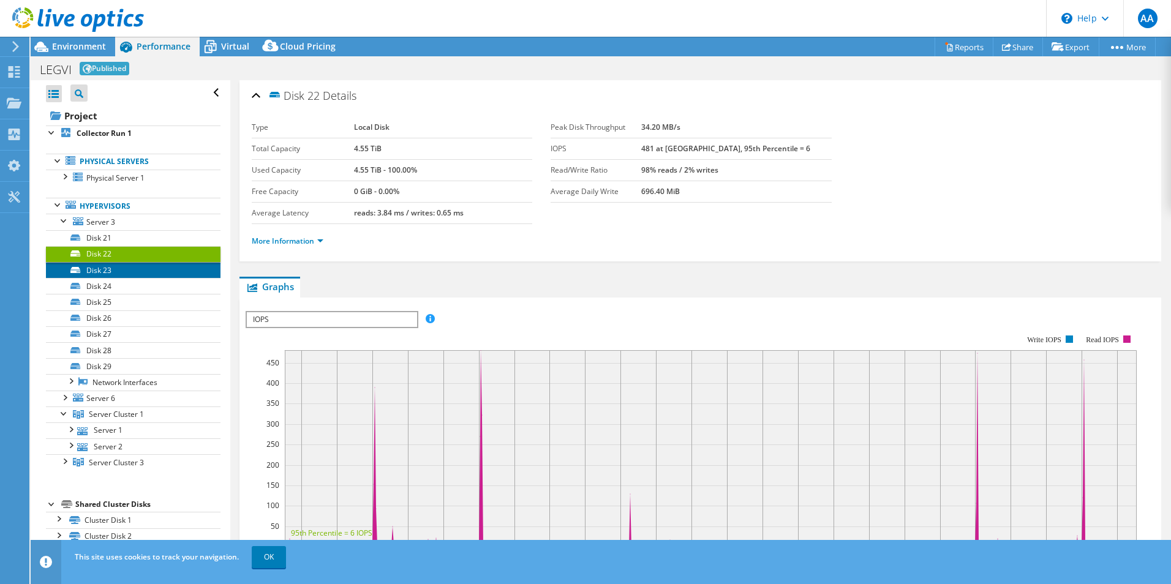
click at [122, 273] on link "Disk 23" at bounding box center [133, 270] width 175 height 16
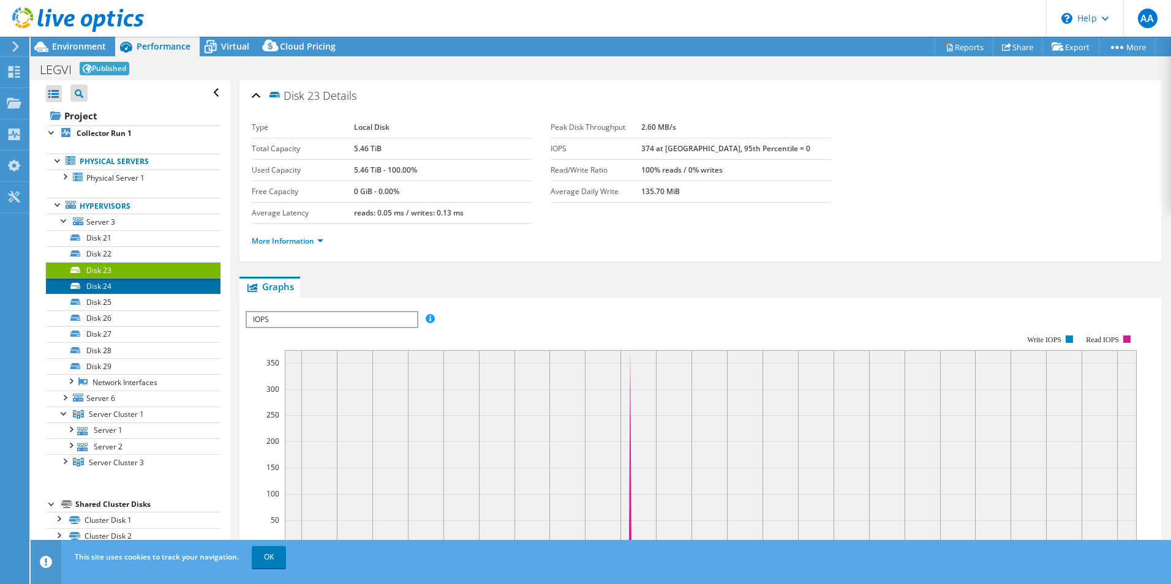
click at [116, 287] on link "Disk 24" at bounding box center [133, 286] width 175 height 16
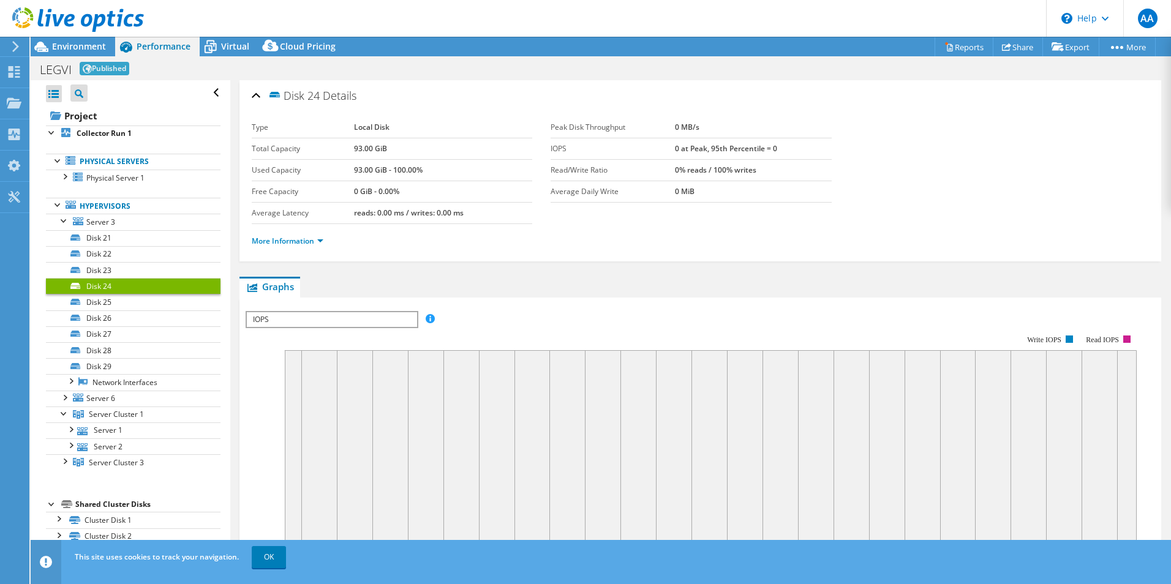
click at [62, 394] on div at bounding box center [64, 397] width 12 height 12
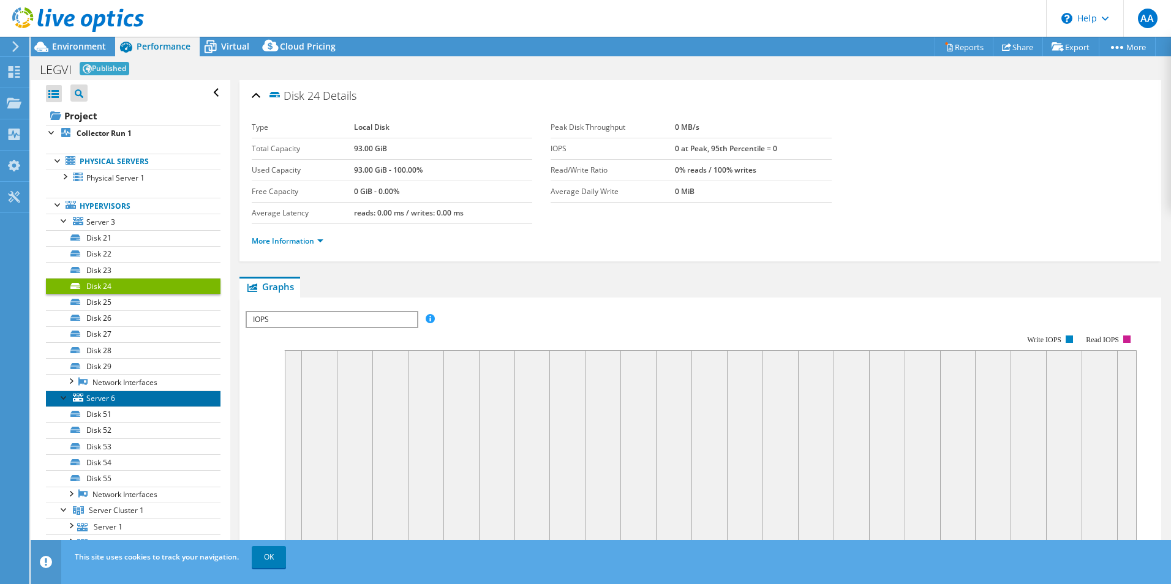
click at [113, 397] on span "Server 6" at bounding box center [100, 398] width 29 height 10
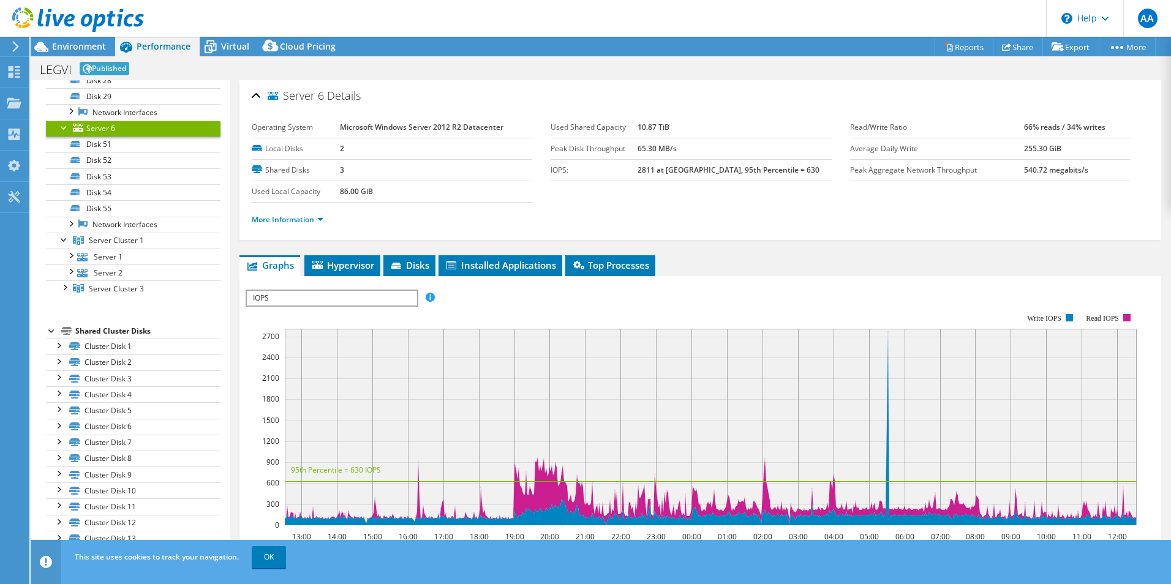
scroll to position [271, 0]
drag, startPoint x: 63, startPoint y: 243, endPoint x: 48, endPoint y: 241, distance: 15.5
click at [48, 241] on link "Server Cluster 1" at bounding box center [133, 239] width 175 height 16
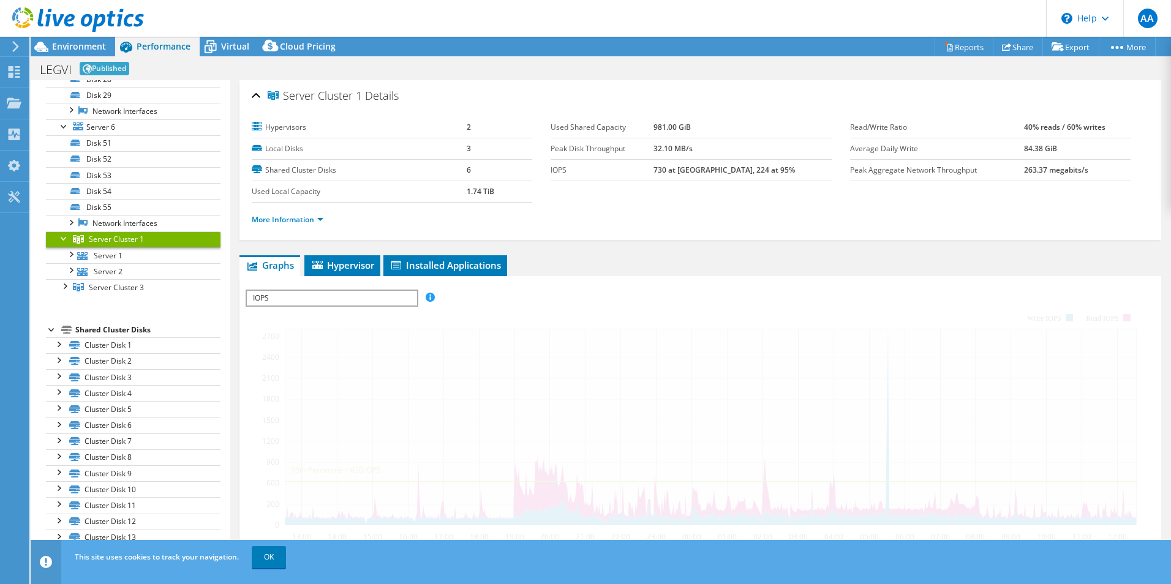
click at [73, 257] on div at bounding box center [70, 253] width 12 height 12
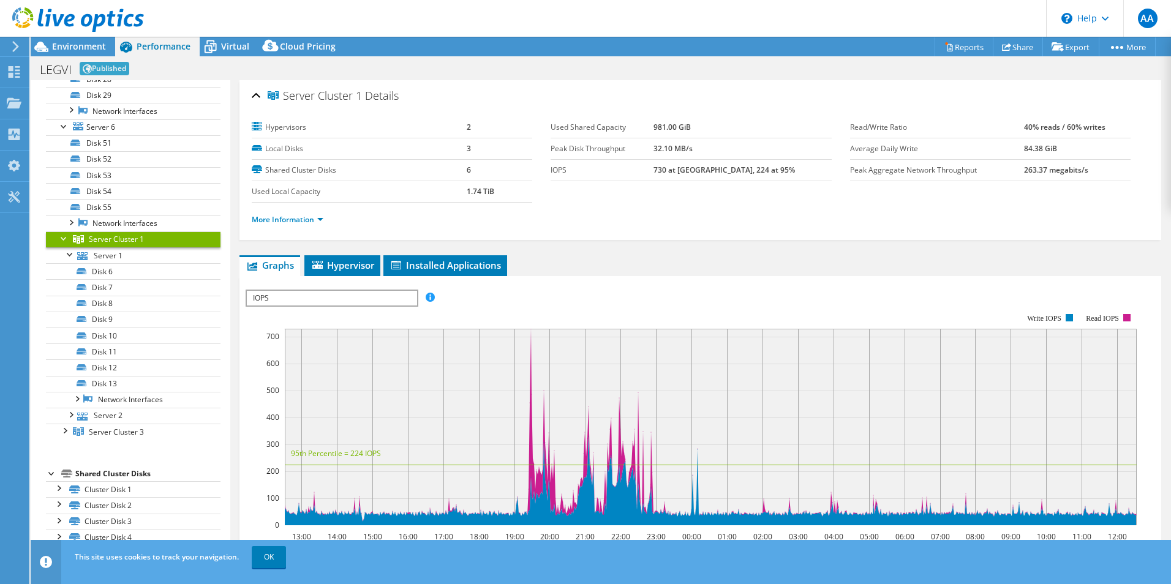
click at [75, 400] on div at bounding box center [76, 398] width 12 height 12
click at [72, 499] on div at bounding box center [70, 494] width 12 height 12
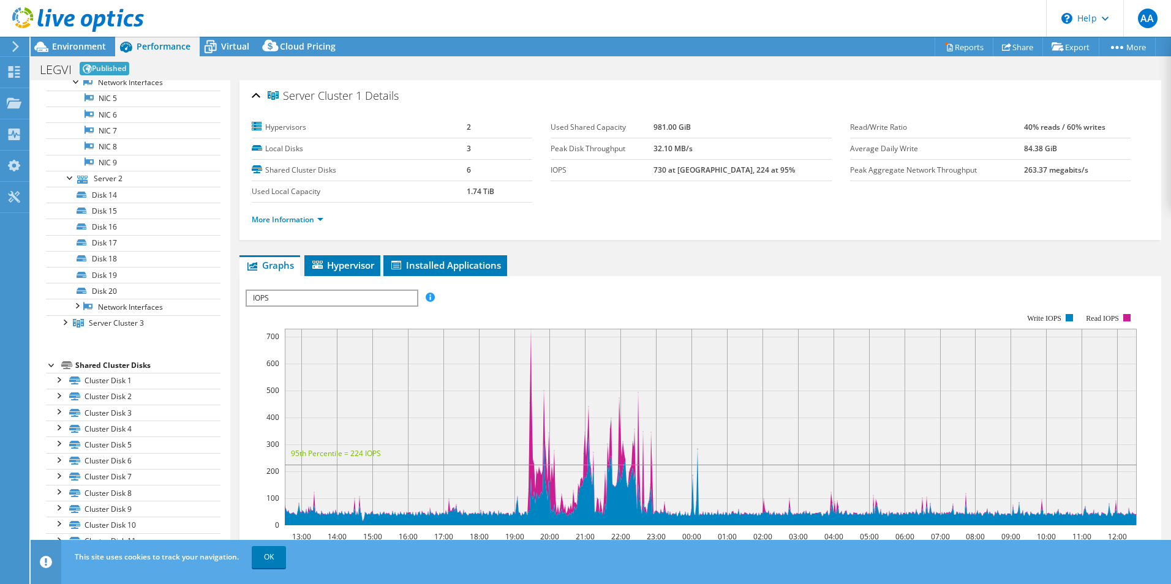
scroll to position [624, 0]
click at [88, 45] on span "Environment" at bounding box center [79, 46] width 54 height 12
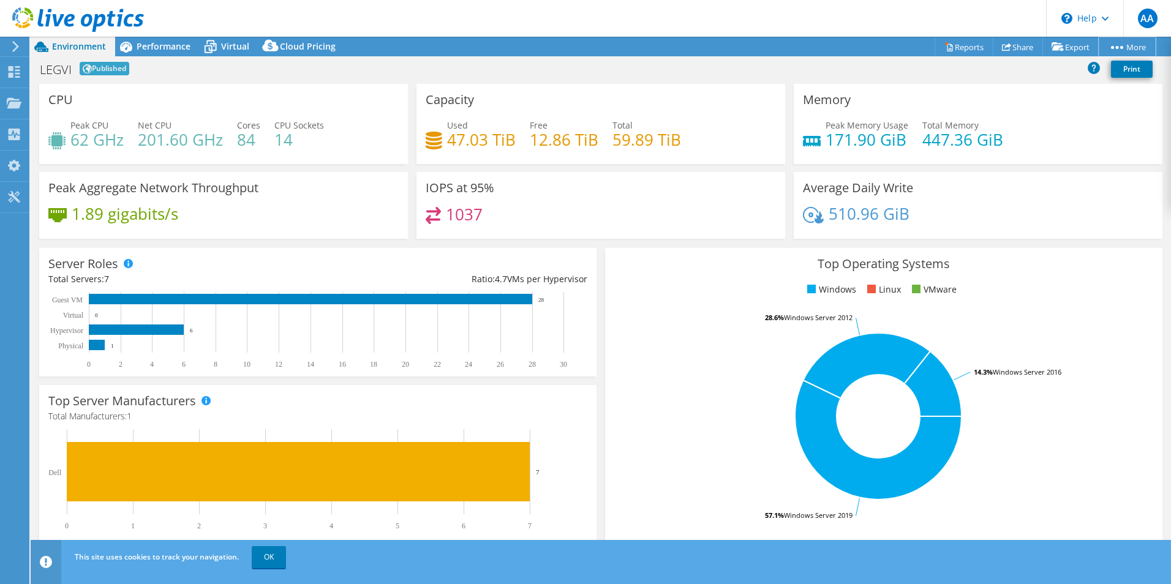
click at [1113, 51] on link "More" at bounding box center [1127, 46] width 57 height 19
click at [963, 47] on link "Reports" at bounding box center [963, 46] width 59 height 19
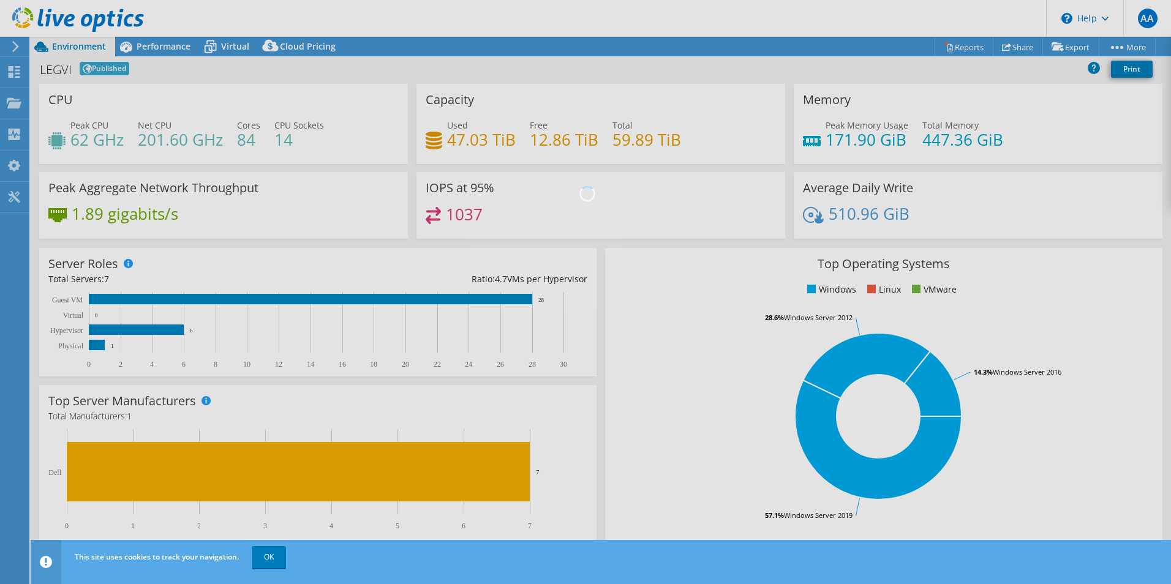
click at [963, 47] on div at bounding box center [585, 292] width 1171 height 584
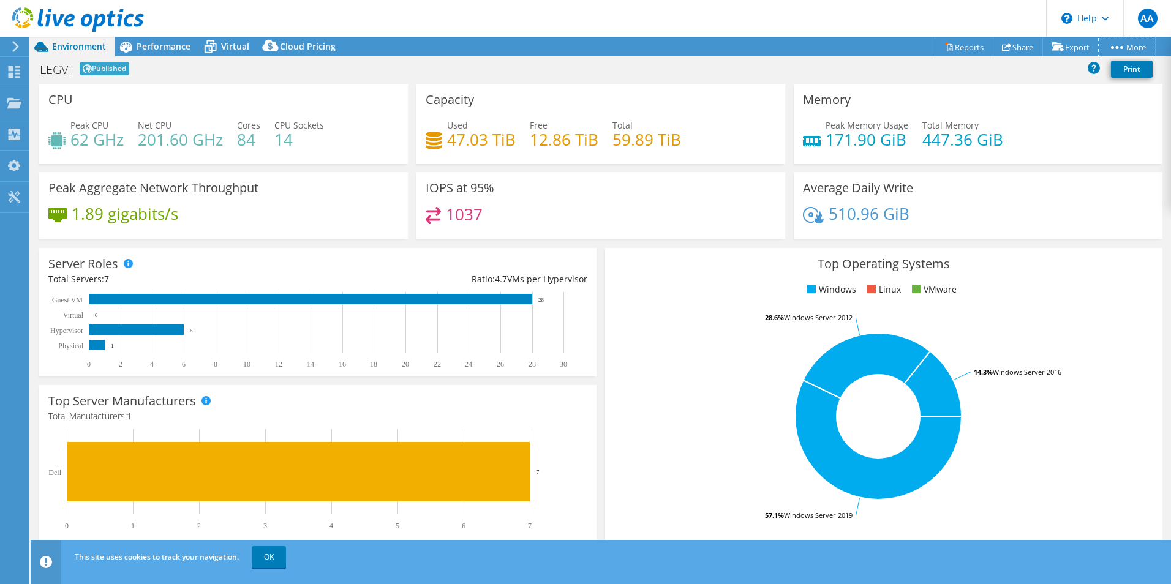
click at [1118, 50] on link "More" at bounding box center [1127, 46] width 57 height 19
click at [15, 49] on use at bounding box center [15, 46] width 7 height 11
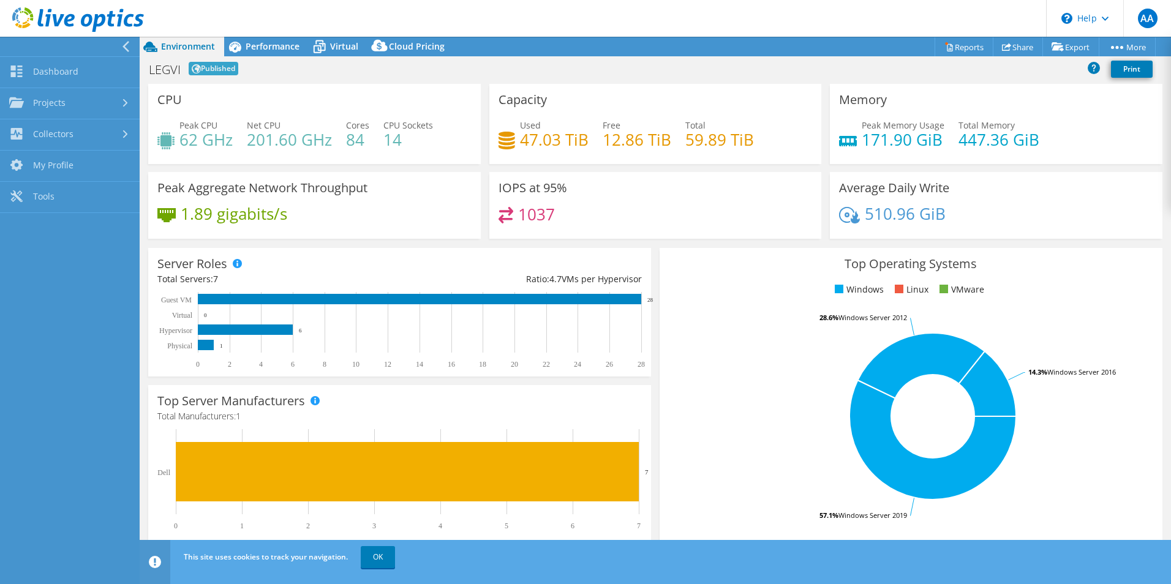
click at [53, 162] on link "My Profile" at bounding box center [70, 166] width 140 height 31
